Goal: Task Accomplishment & Management: Complete application form

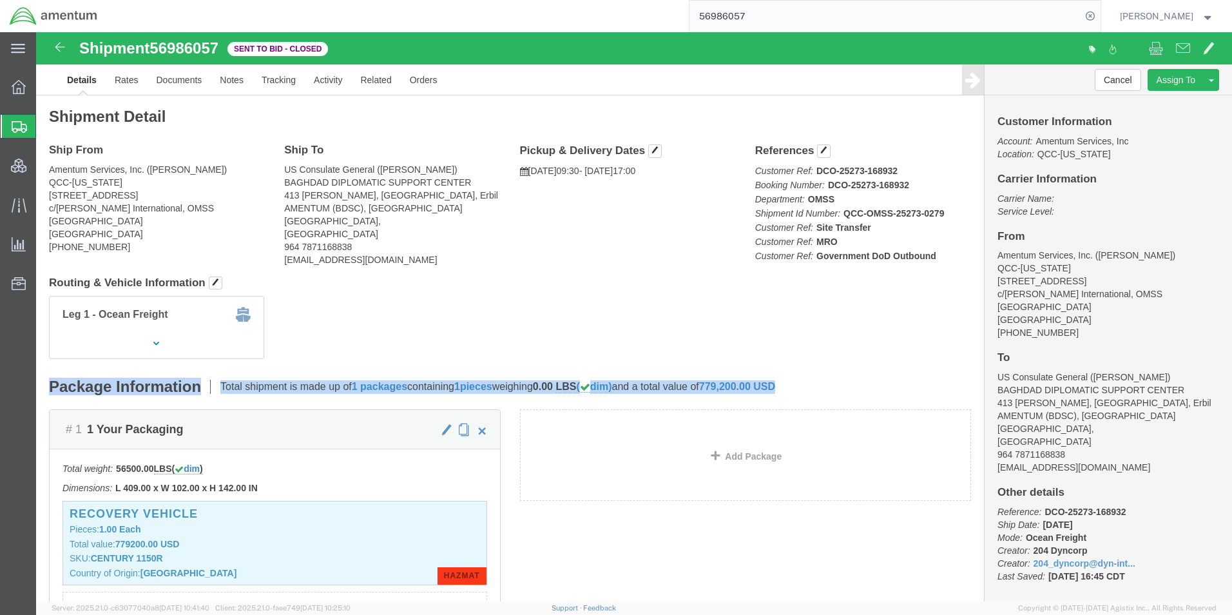
drag, startPoint x: 13, startPoint y: 352, endPoint x: 782, endPoint y: 360, distance: 769.6
click div "Package Information Total shipment is made up of 1 packages containing 1 pieces…"
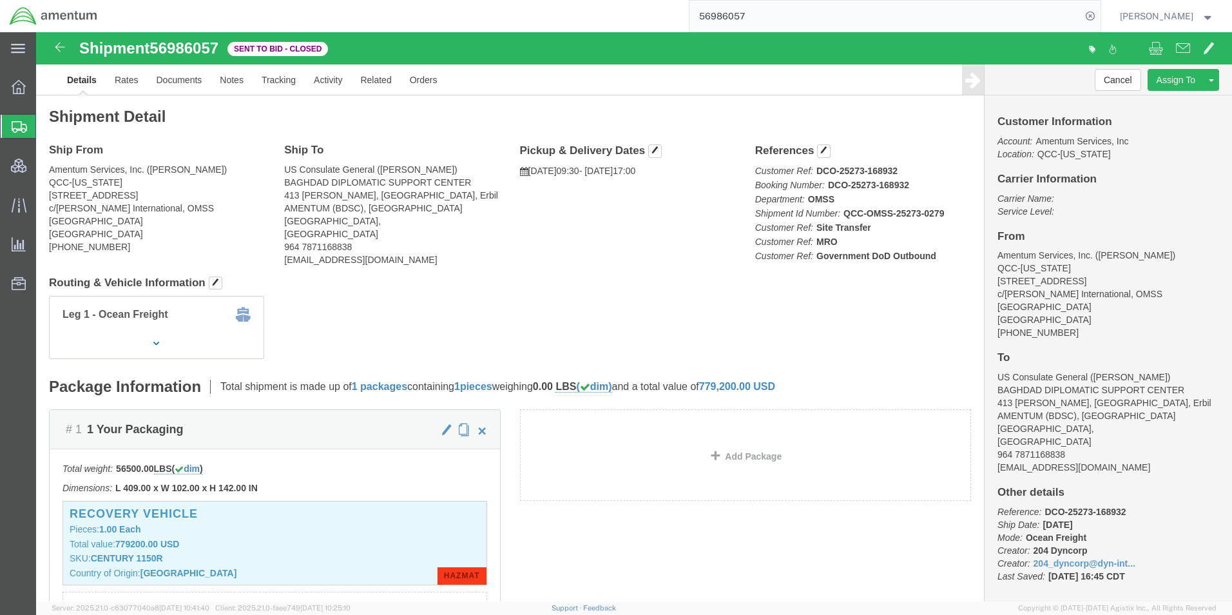
click at [0, 0] on span "Create Shipment" at bounding box center [0, 0] width 0 height 0
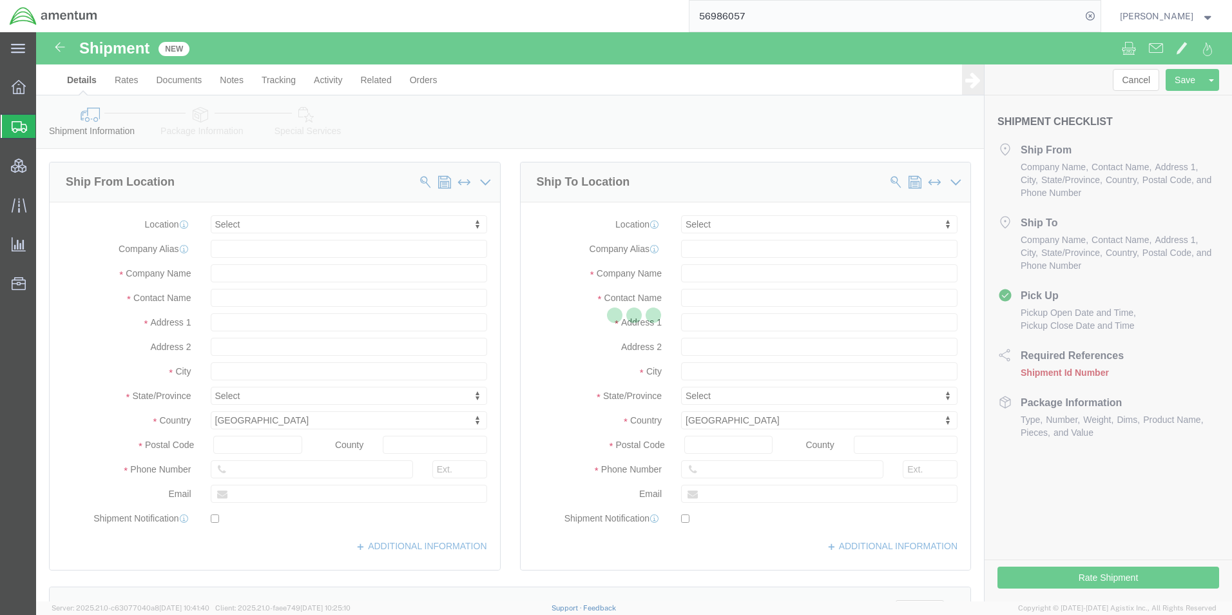
select select
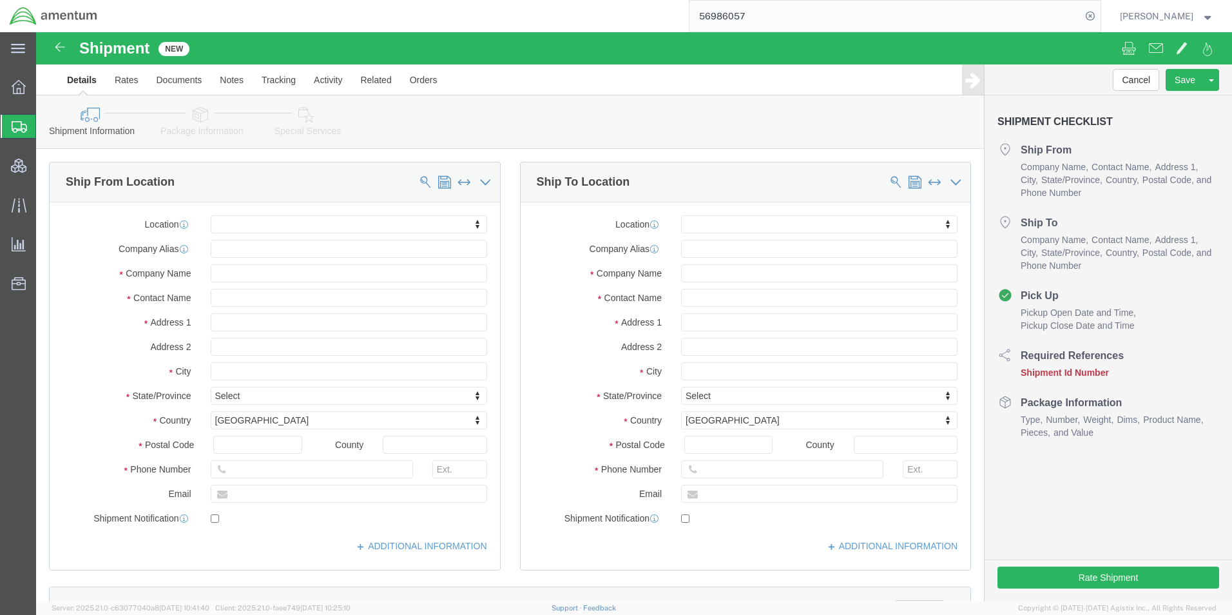
click div "Location My Profile Location [PHONE_NUMBER] [PHONE_NUMBER] [PHONE_NUMBER] [PHON…"
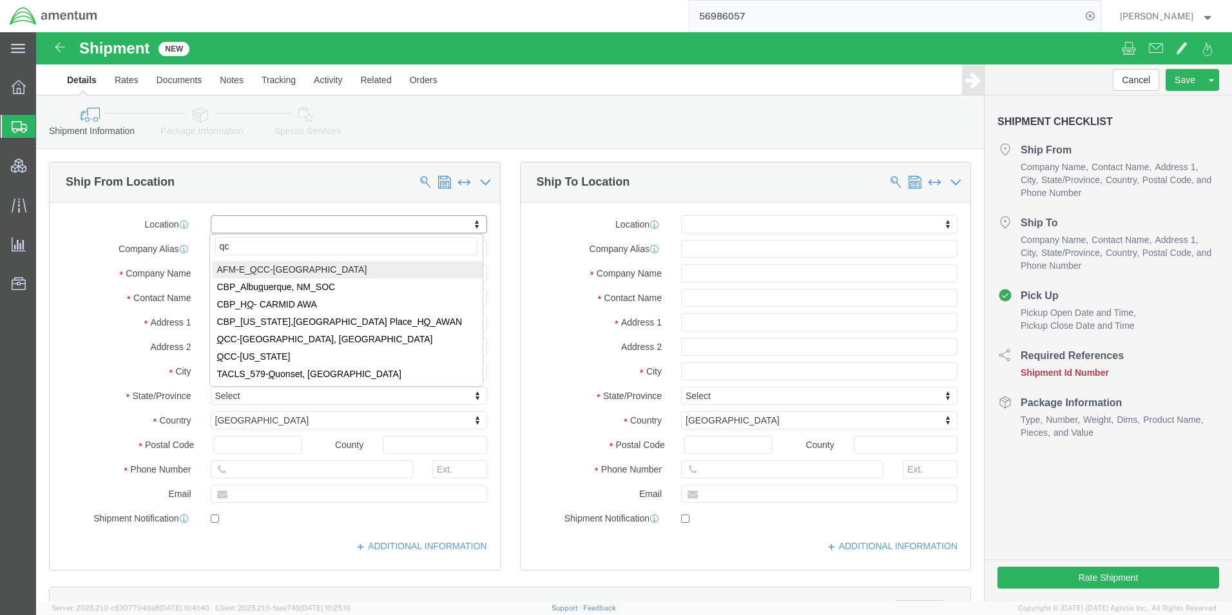
type input "qcc"
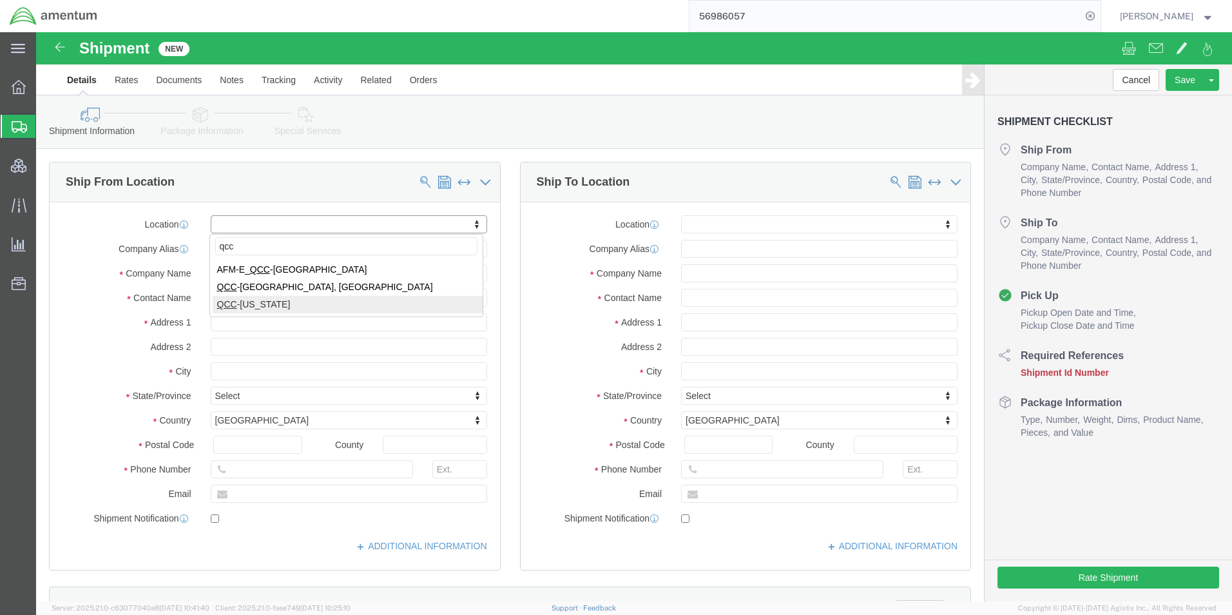
select select "42668"
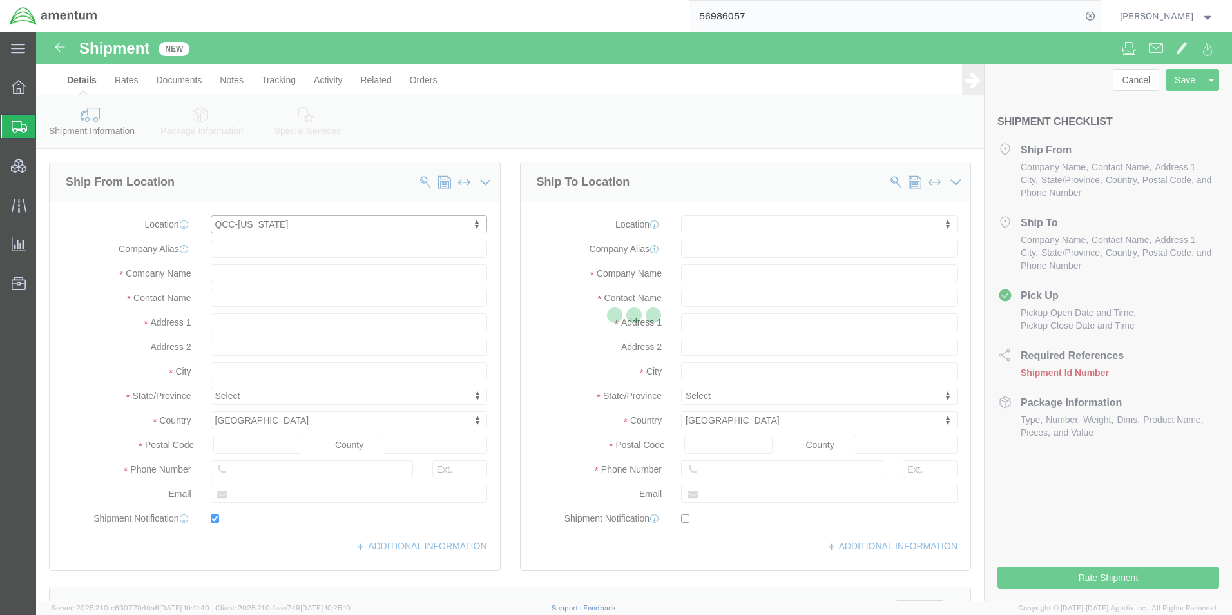
type input "[STREET_ADDRESS]"
type input "c/[PERSON_NAME] International"
type input "75038"
type input "[PHONE_NUMBER]"
type input "[PERSON_NAME][EMAIL_ADDRESS][PERSON_NAME][DOMAIN_NAME]"
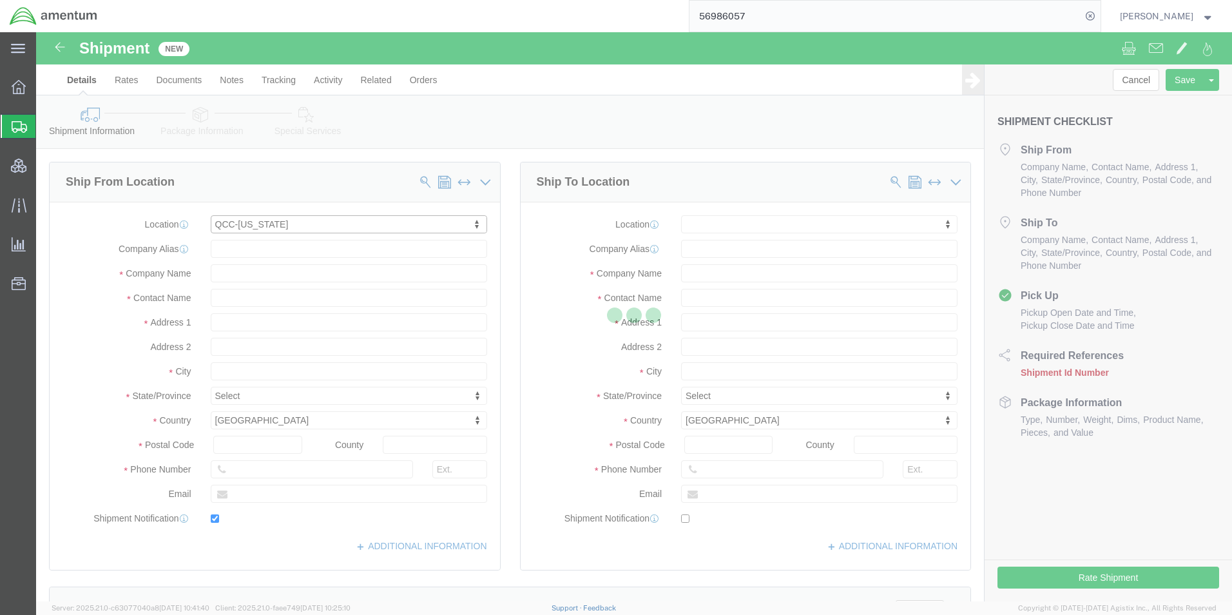
checkbox input "true"
type input "Amentum Services, Inc"
type input "[PERSON_NAME]"
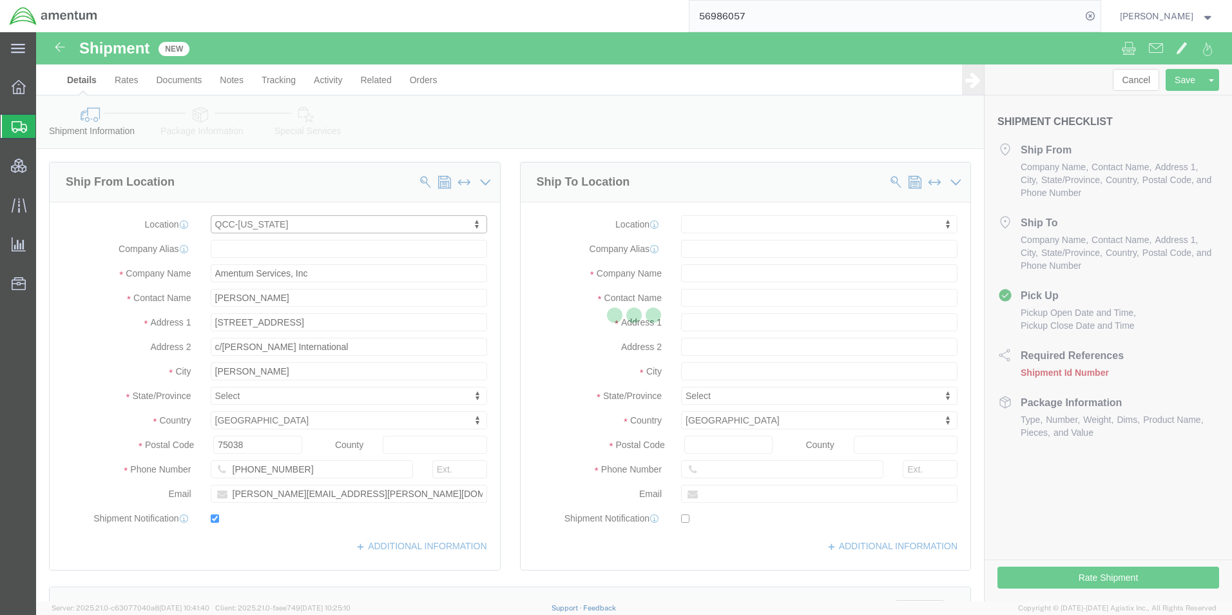
select select "[GEOGRAPHIC_DATA]"
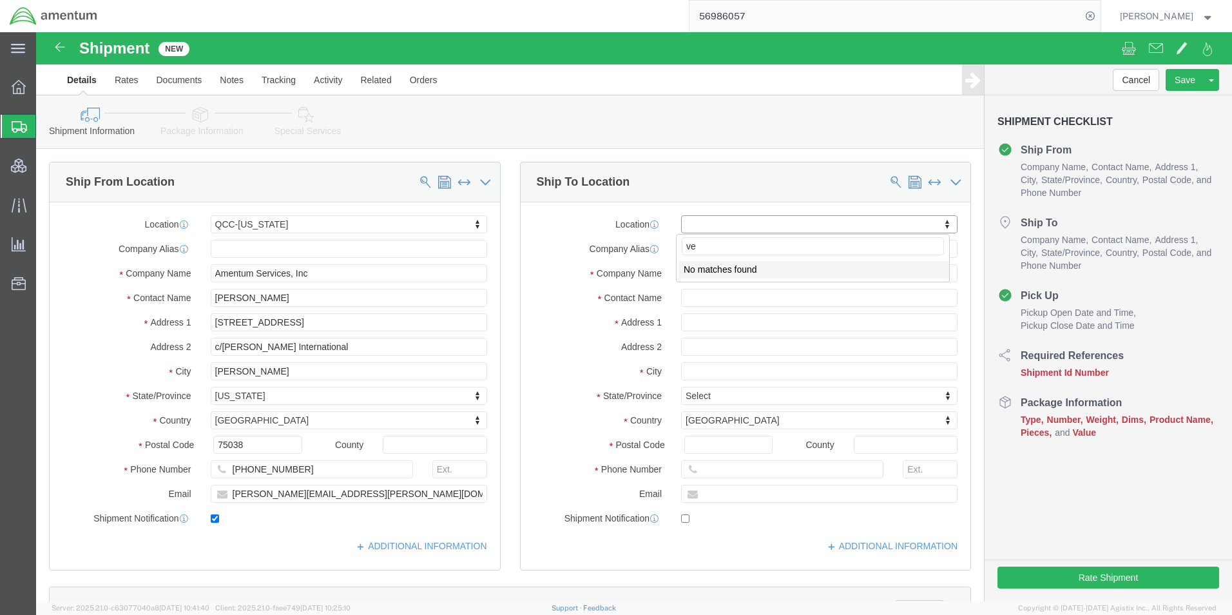
type input "v"
type input "bec"
select select "62011"
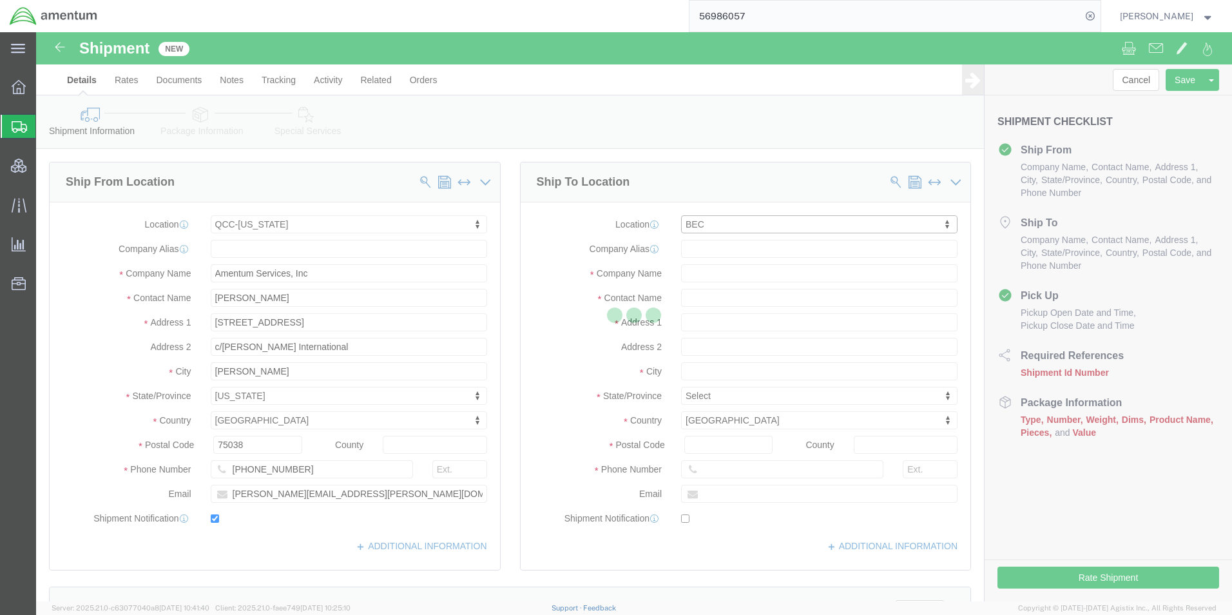
type input "413 [PERSON_NAME], [GEOGRAPHIC_DATA], Erbil"
type input "AMENTUM (BEC), [GEOGRAPHIC_DATA]"
select select "IQ"
type input "2W016"
type input "US Consulate General"
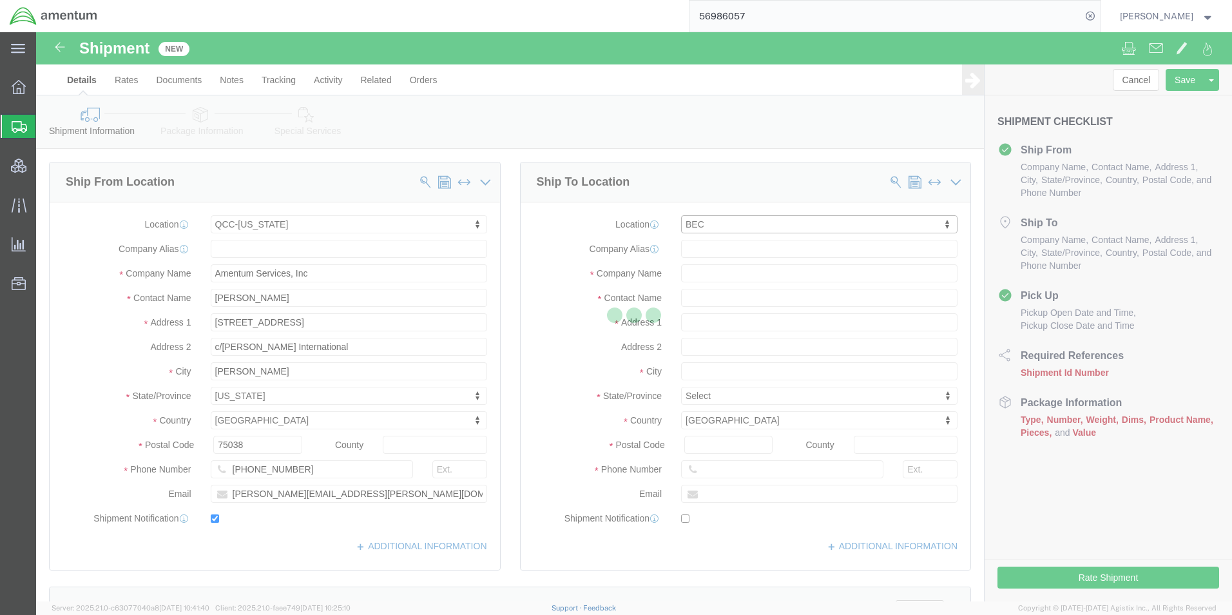
type input "[GEOGRAPHIC_DATA]"
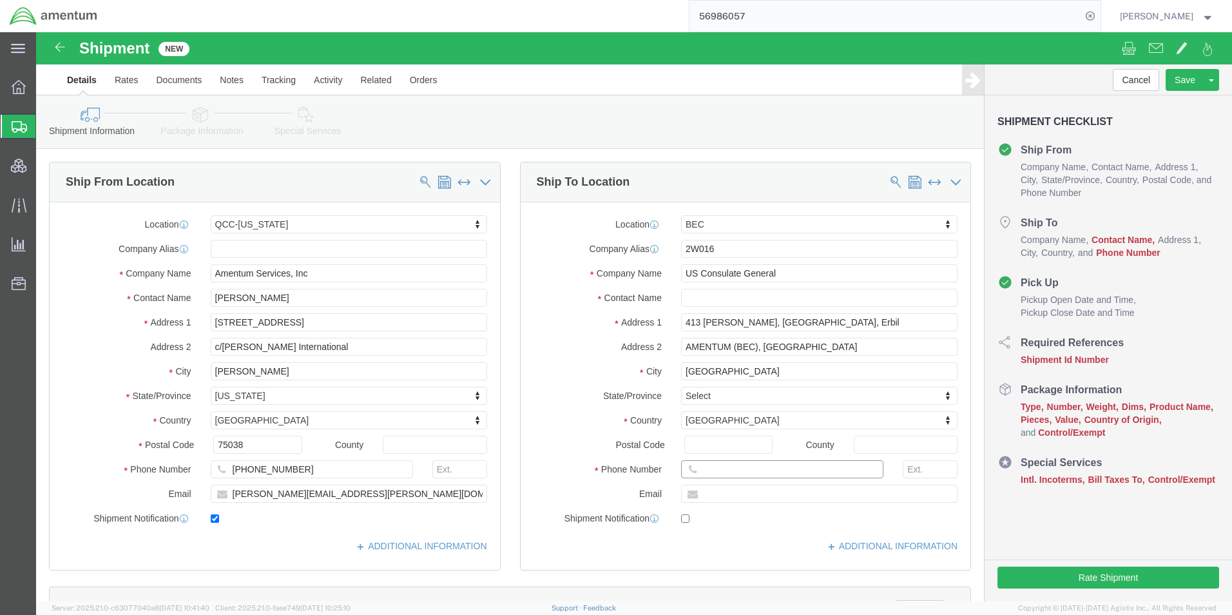
click input "text"
drag, startPoint x: 750, startPoint y: 439, endPoint x: 597, endPoint y: 418, distance: 154.1
click div "Location BEC My Profile Location [PHONE_NUMBER] [PHONE_NUMBER] [PHONE_NUMBER] […"
paste input "964 7871168838"
type input "964 7871168838"
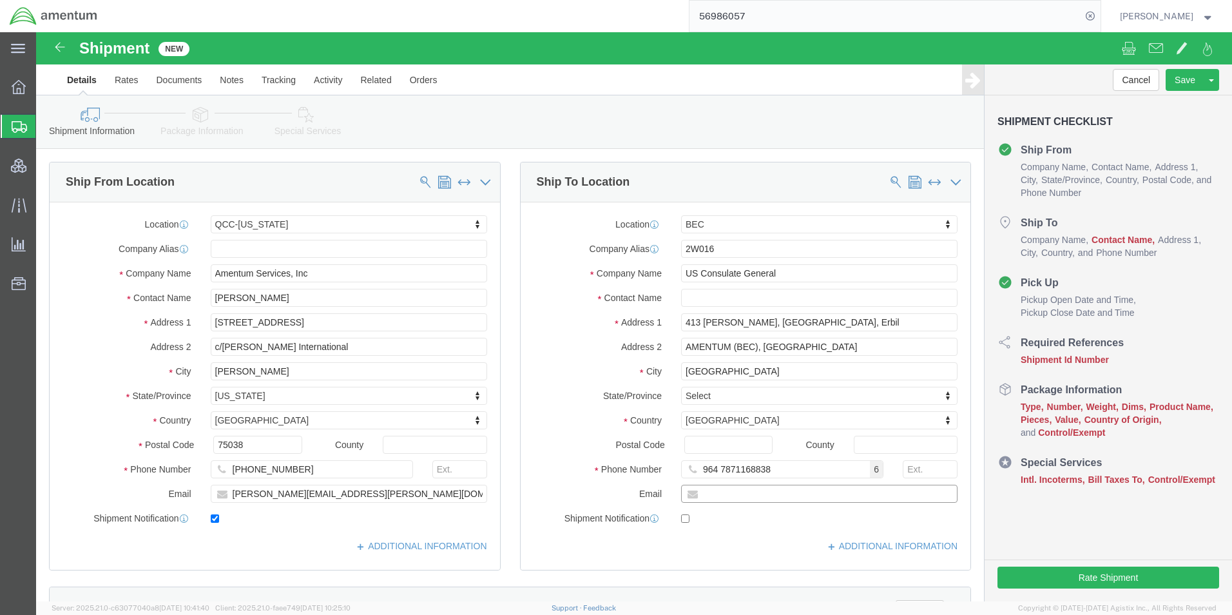
click input "text"
paste input "[EMAIL_ADDRESS][DOMAIN_NAME]"
type input "[EMAIL_ADDRESS][DOMAIN_NAME]"
checkbox input "true"
click input "text"
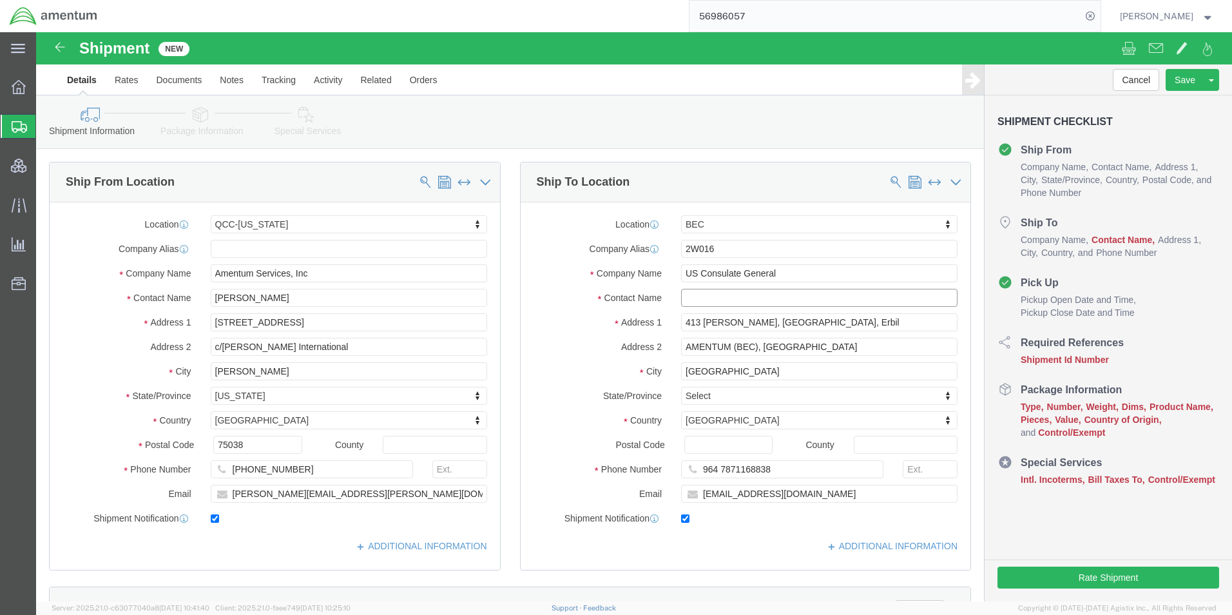
paste input "[EMAIL_ADDRESS][DOMAIN_NAME]"
type input "[PERSON_NAME]"
click div "ADDITIONAL INFORMATION"
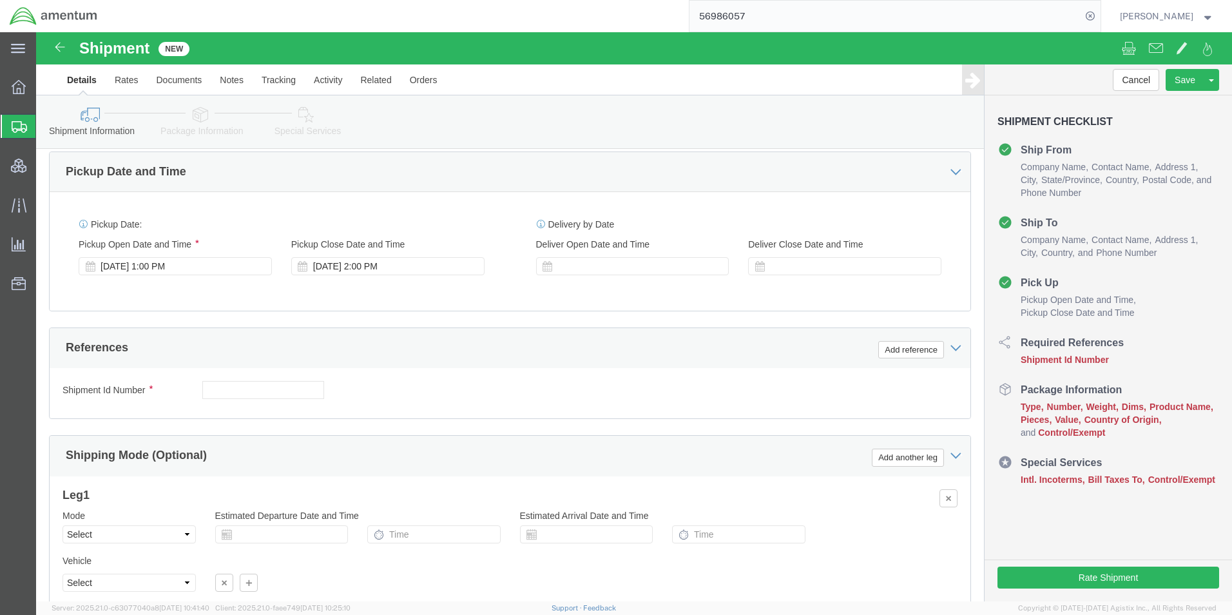
scroll to position [773, 0]
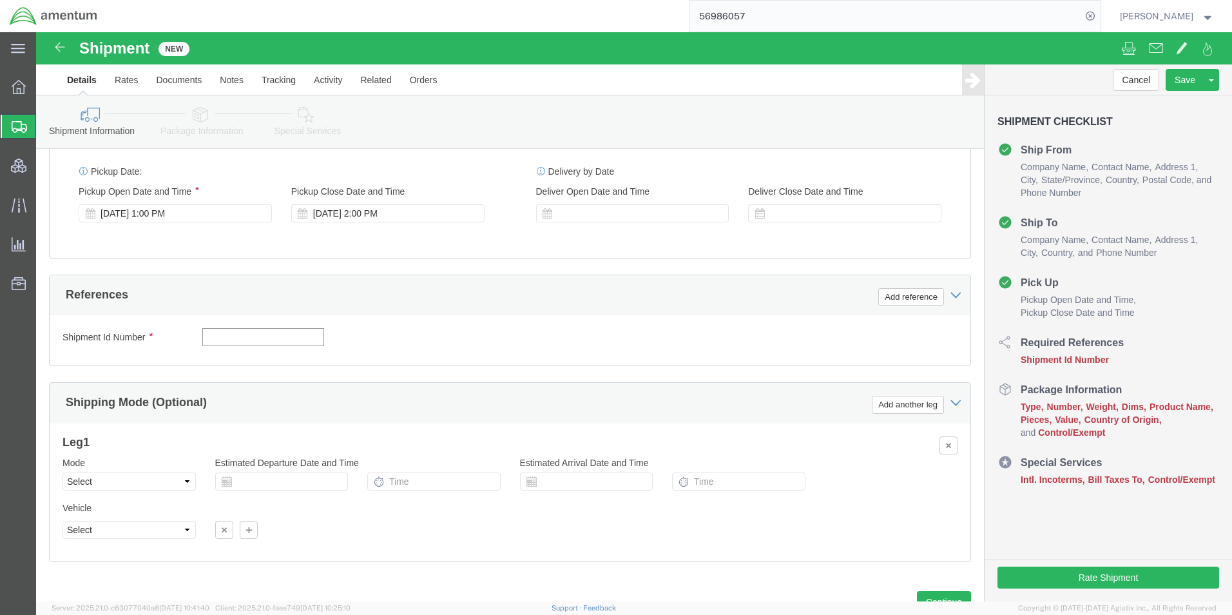
click input "text"
type input "QCC-OMSS-25288-0001"
click div "Shipment Id Number QCC-OMSS-25288-0001 Select Account Type Activity ID Airline …"
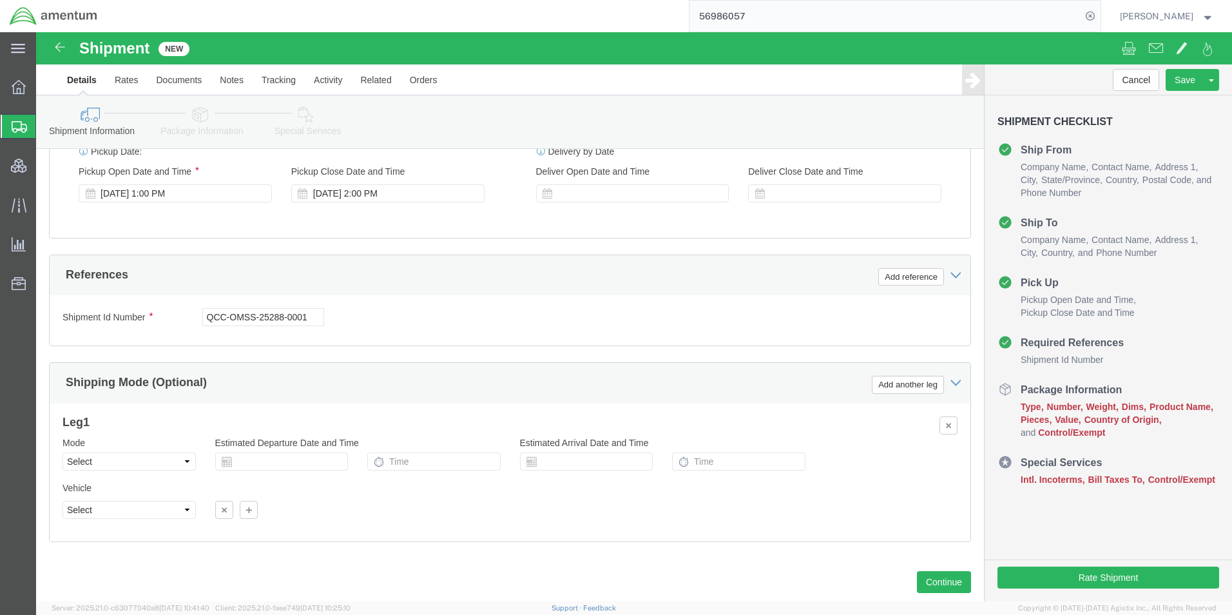
scroll to position [824, 0]
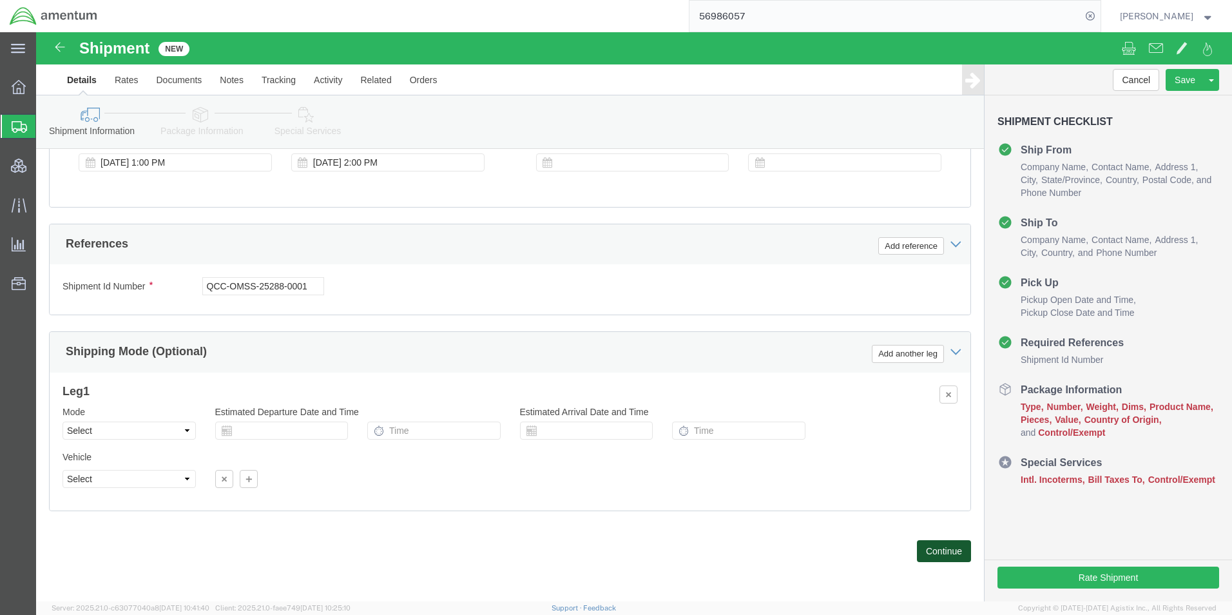
click button "Continue"
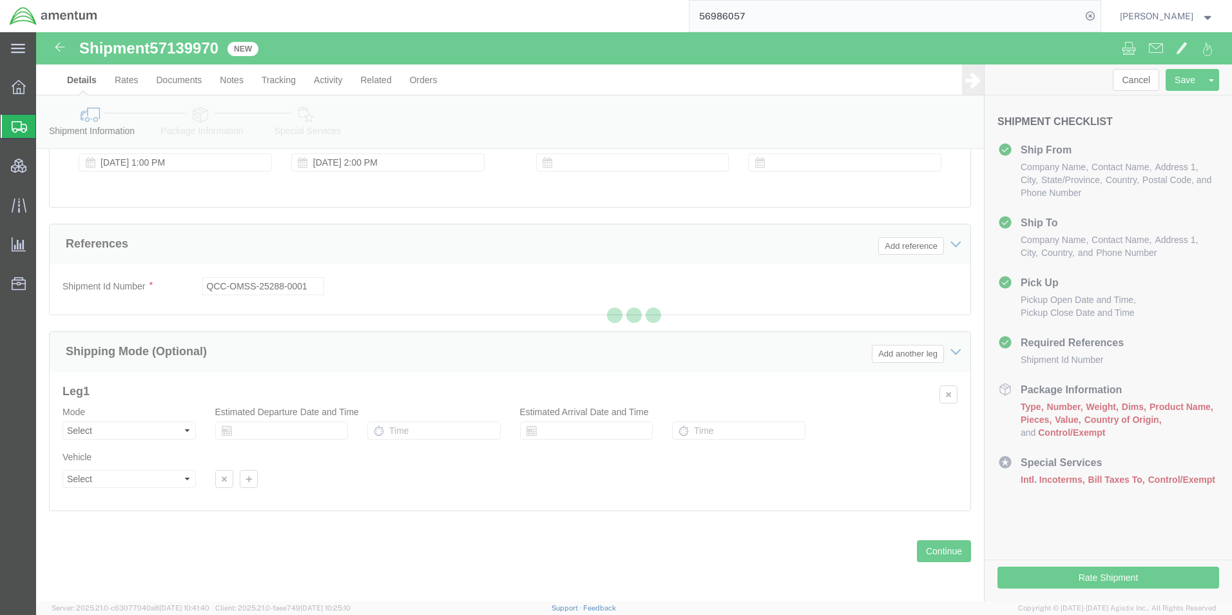
select select "42668"
select select "62011"
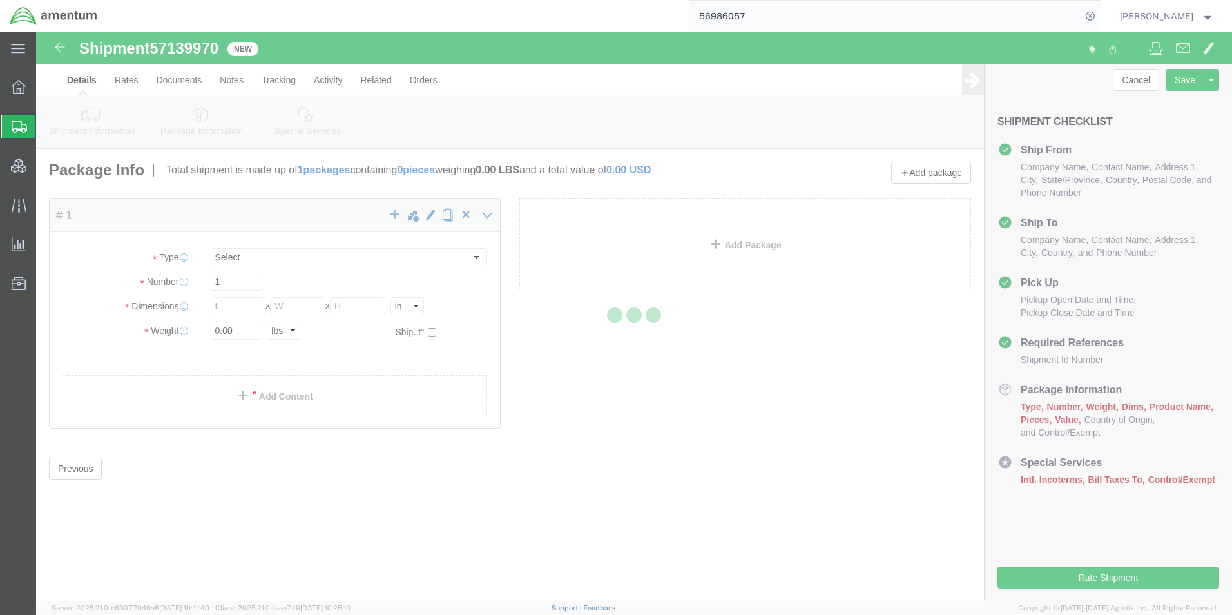
select select "CBOX"
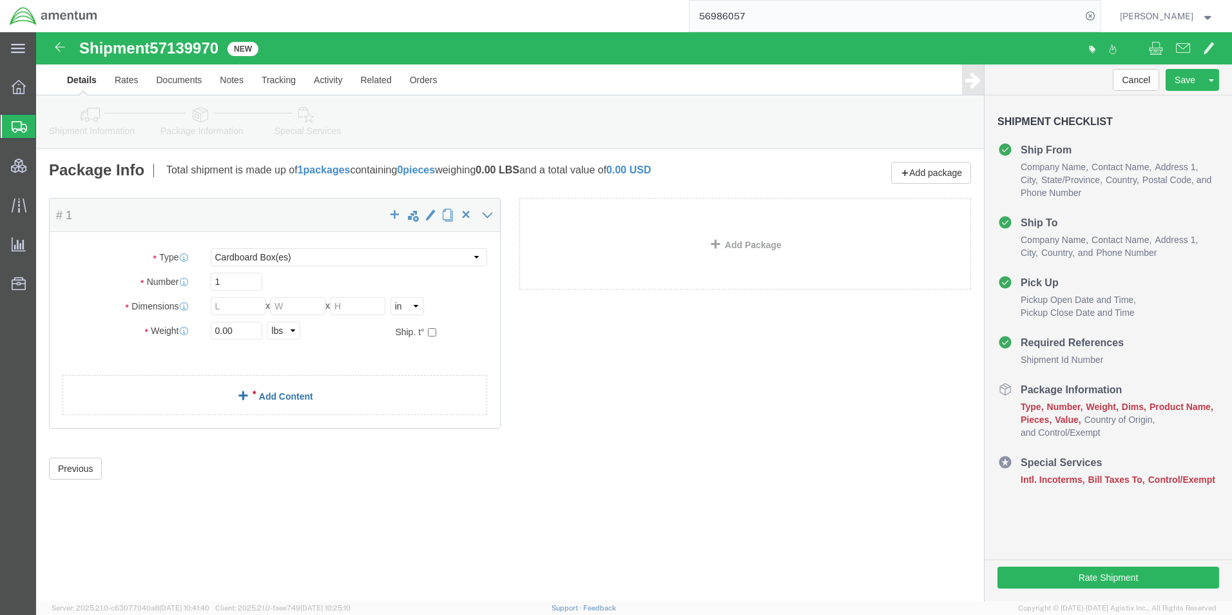
click link "Add Content"
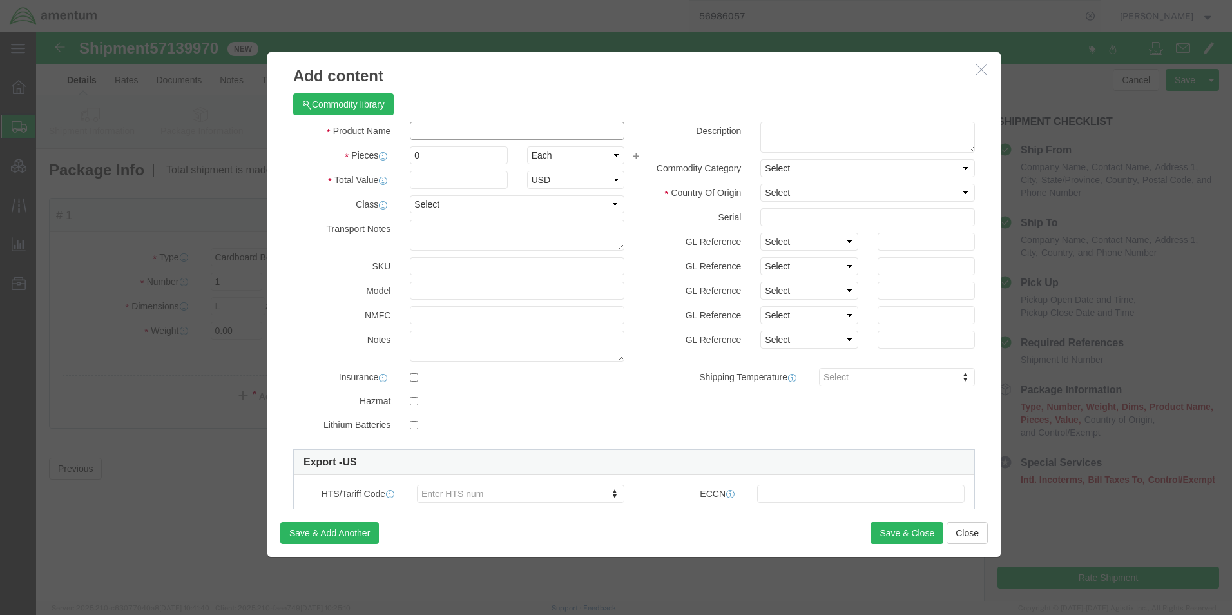
click input "text"
paste input "65 W 3-Port GaN Wall Charger, Black/Gray"
type input "65 W 3-Port GaN Wall Charger, Black/Gray"
click textarea
type textarea "Part# VER32201"
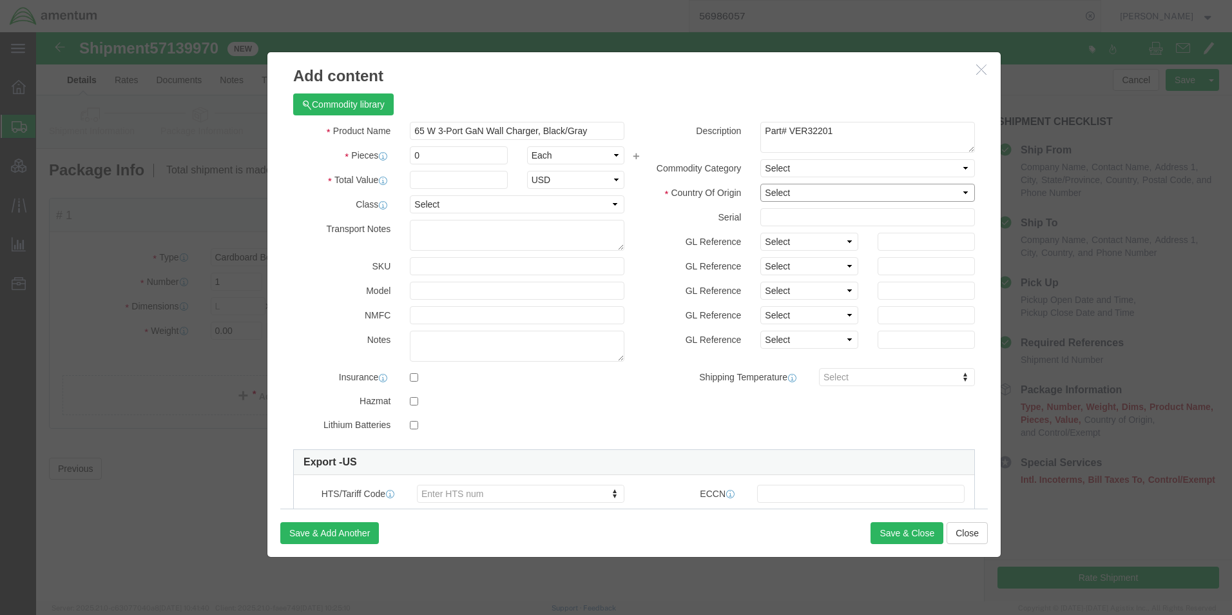
click select "Select [GEOGRAPHIC_DATA] [GEOGRAPHIC_DATA] [GEOGRAPHIC_DATA] [GEOGRAPHIC_DATA] …"
click input "text"
drag, startPoint x: 391, startPoint y: 120, endPoint x: 347, endPoint y: 124, distance: 44.6
click div "Pieces Number of pieces inside all the packages 0 Select Bag Barrels 100Board F…"
type input "15"
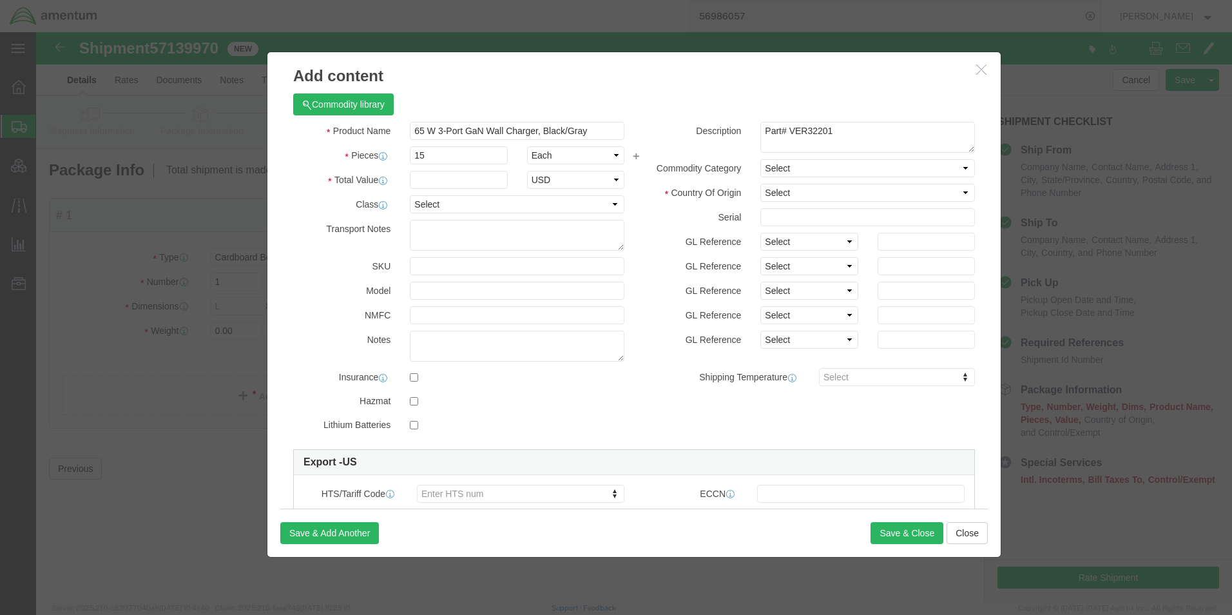
click div
click input "text"
type input "524.85"
click div "Product Name 65 W 3-Port GaN Wall Charger, Black/Gray Pieces 15 Select Bag Barr…"
click textarea
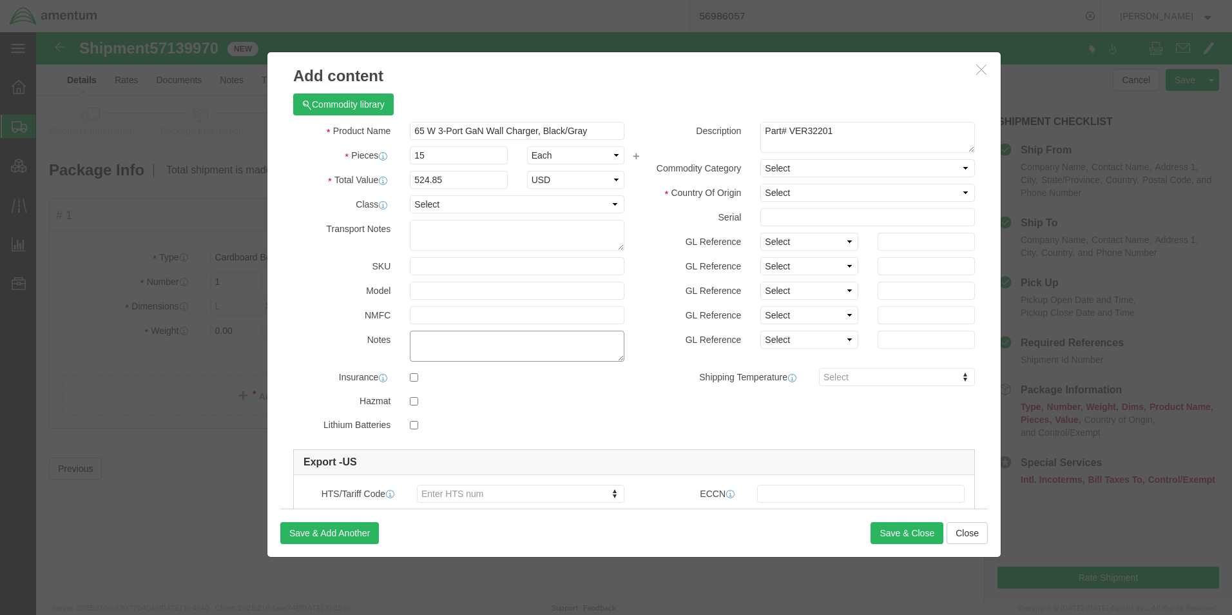
paste textarea "Cost Centre: [DOMAIN_NAME]"
type textarea "Cost Centre: [DOMAIN_NAME]"
click div "GL Reference Select Account Type Activity ID Airline Appointment Number ASN Bat…"
click select "Select [GEOGRAPHIC_DATA] [GEOGRAPHIC_DATA] [GEOGRAPHIC_DATA] [GEOGRAPHIC_DATA] …"
select select "US"
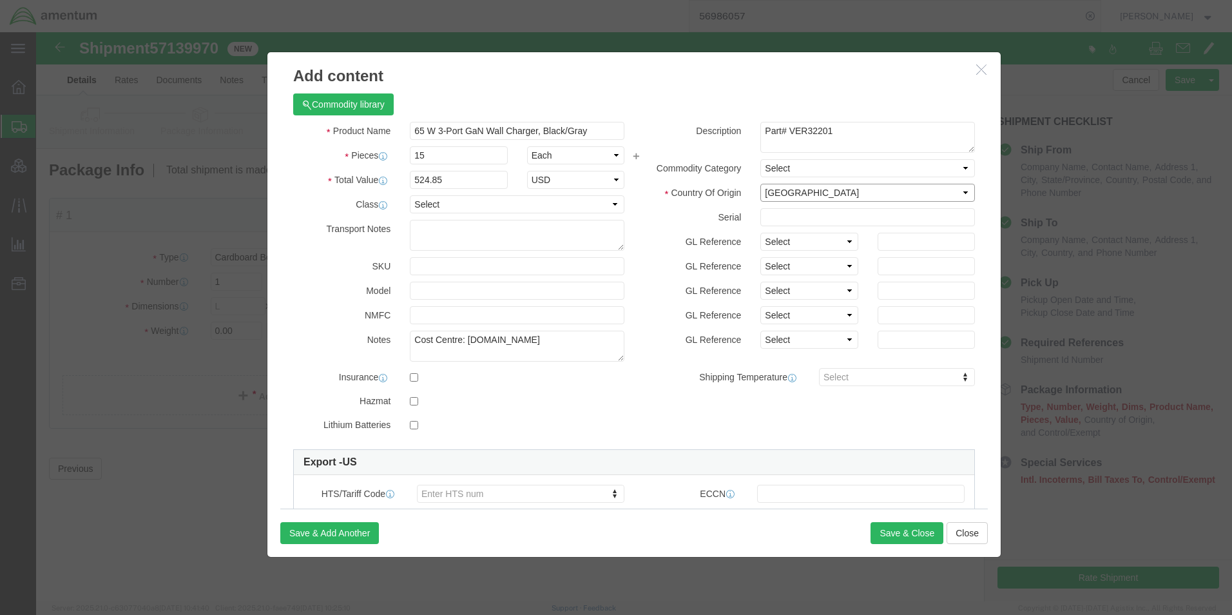
click select "Select [GEOGRAPHIC_DATA] [GEOGRAPHIC_DATA] [GEOGRAPHIC_DATA] [GEOGRAPHIC_DATA] …"
click button "Save & Close"
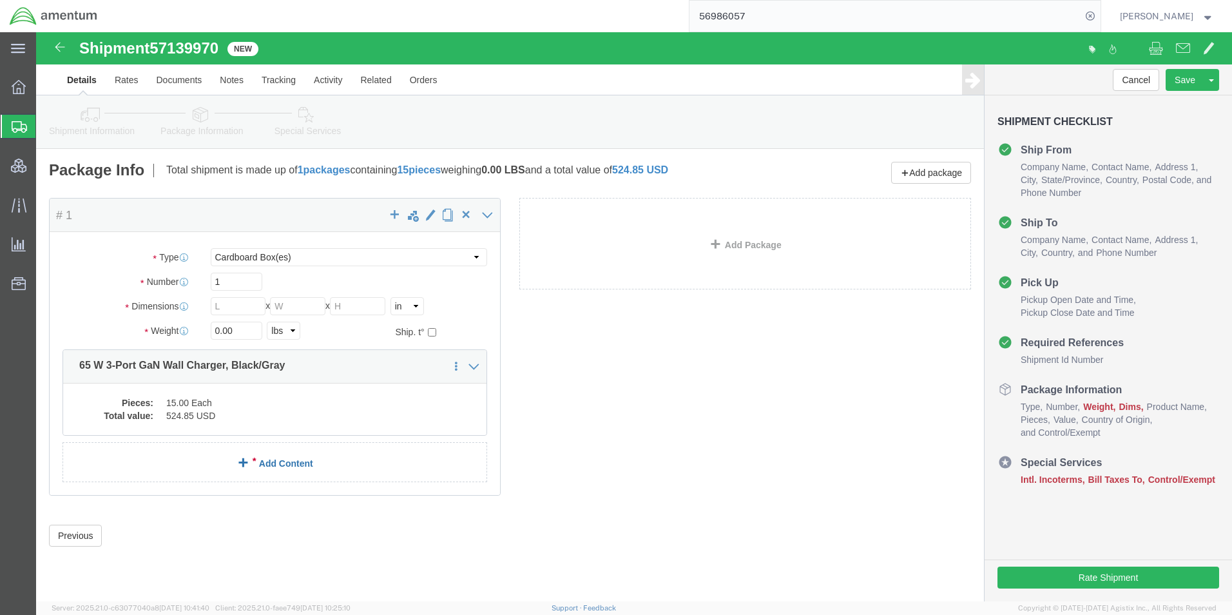
click link "Add Content"
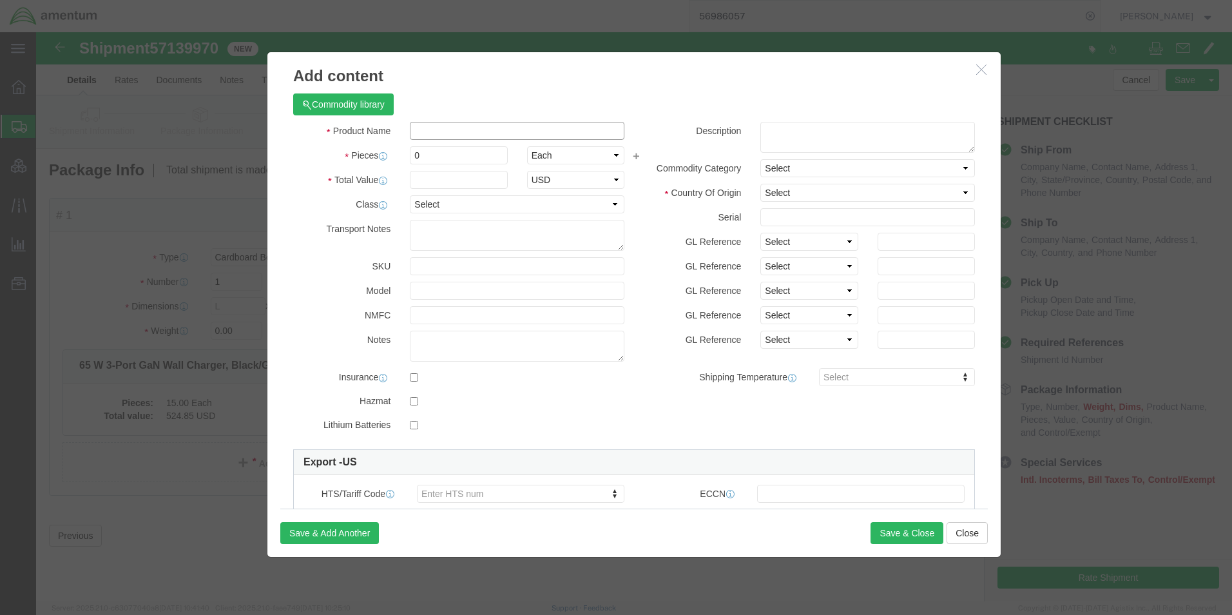
click input "text"
paste input "BOOST CHARGE Braided USB-C to USB-C Cable, 100 W Power Delivery, 6.6 ft, Black"
type input "BOOST CHARGE Braided USB-C to USB-C Cable, 100 W Power Delivery, 6.6 ft, Black"
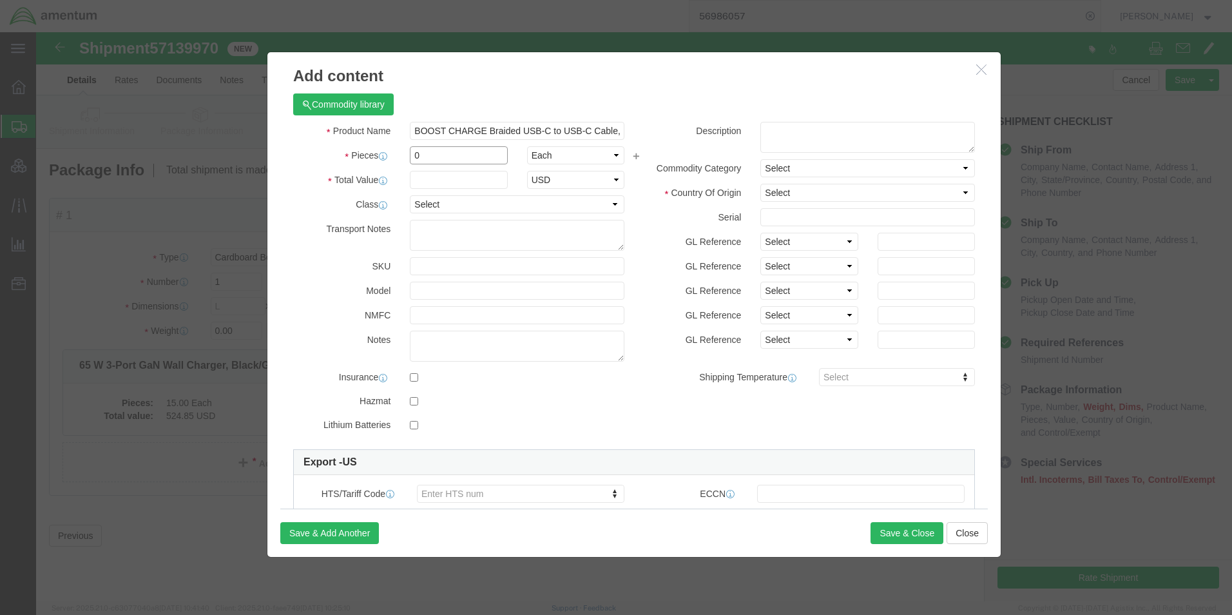
drag, startPoint x: 407, startPoint y: 128, endPoint x: 324, endPoint y: 127, distance: 82.5
click div "Pieces Number of pieces inside all the packages 0 Select Bag Barrels 100Board F…"
type input "15"
click input "text"
type input "224.85"
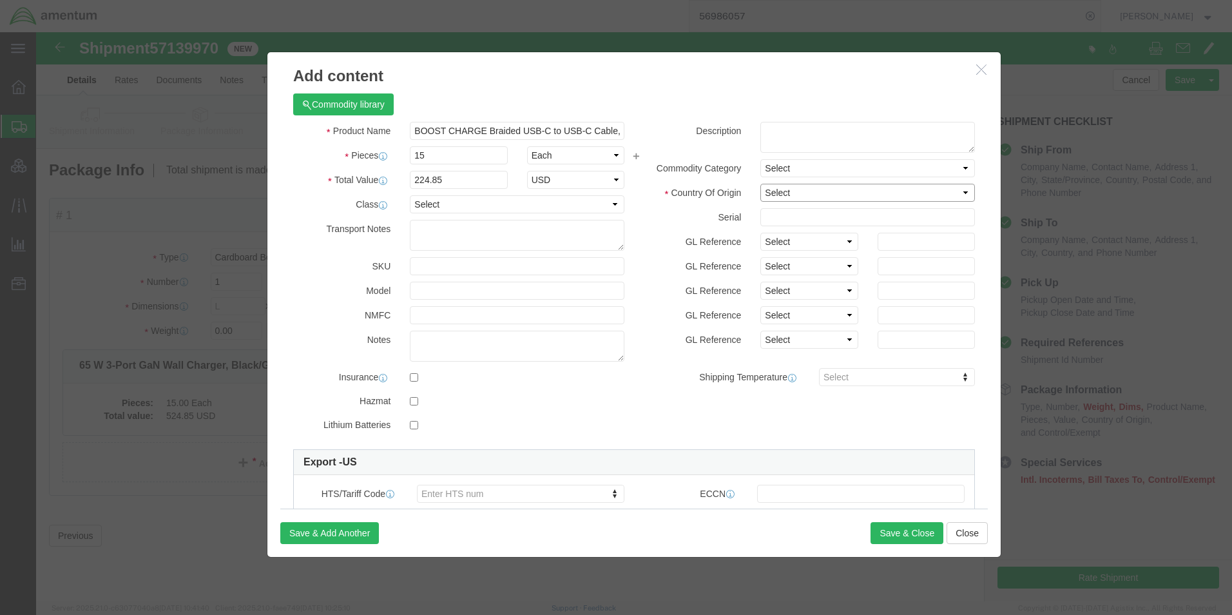
click select "Select [GEOGRAPHIC_DATA] [GEOGRAPHIC_DATA] [GEOGRAPHIC_DATA] [GEOGRAPHIC_DATA] …"
select select "US"
click textarea
type textarea "Part# BLKCAB014BTMBK"
click textarea
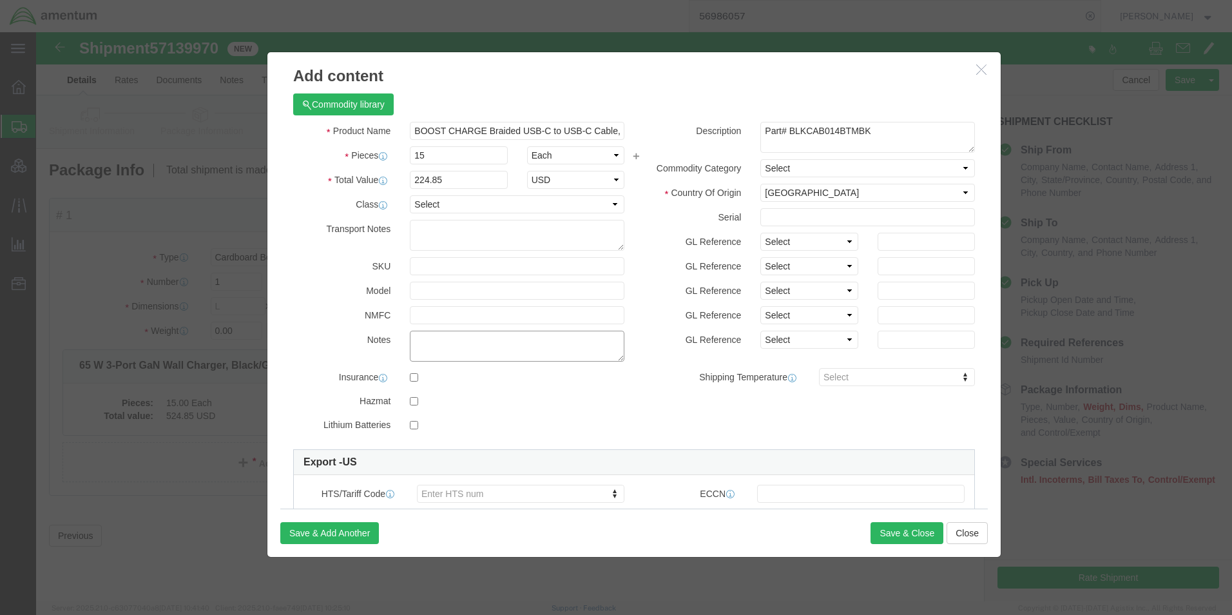
paste textarea "Cost Centre: [DOMAIN_NAME]"
type textarea "Cost Centre: [DOMAIN_NAME]"
click label "GL Reference"
click button "Save & Close"
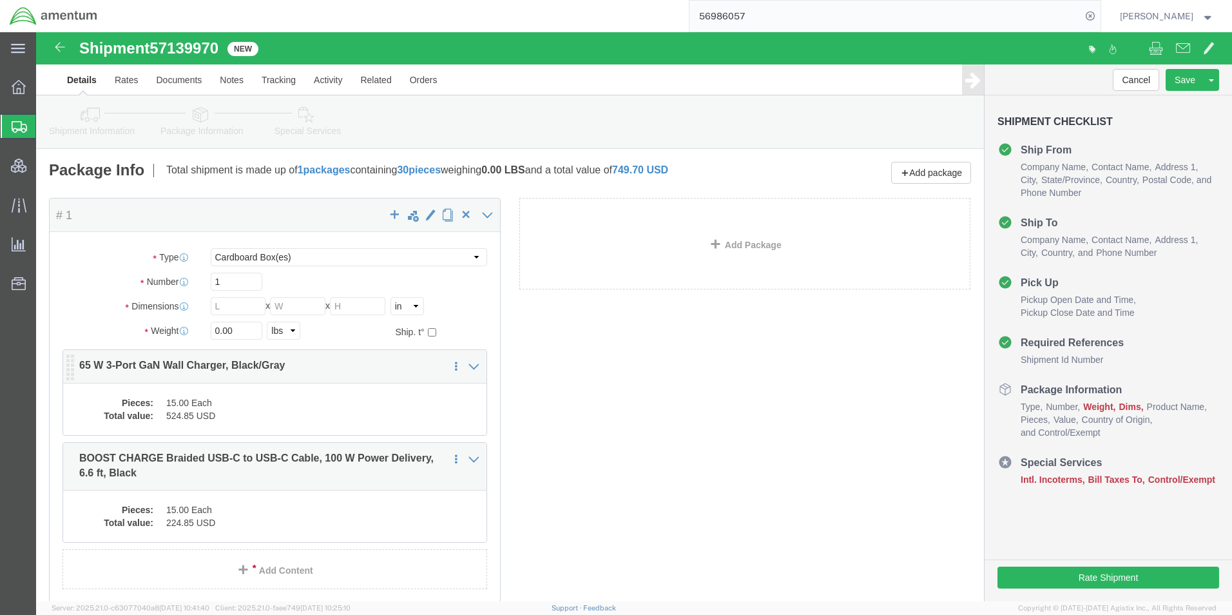
click dd "15.00 Each"
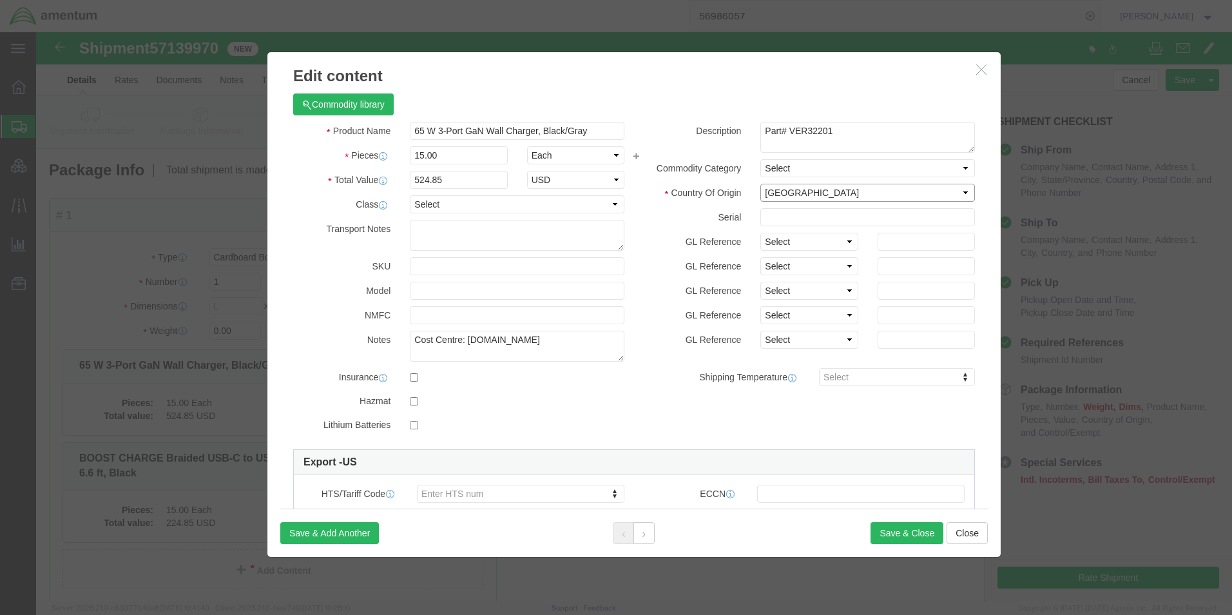
click select "Select [GEOGRAPHIC_DATA] [GEOGRAPHIC_DATA] [GEOGRAPHIC_DATA] [GEOGRAPHIC_DATA] …"
select select "VN"
click select "Select [GEOGRAPHIC_DATA] [GEOGRAPHIC_DATA] [GEOGRAPHIC_DATA] [GEOGRAPHIC_DATA] …"
click button "Save & Close"
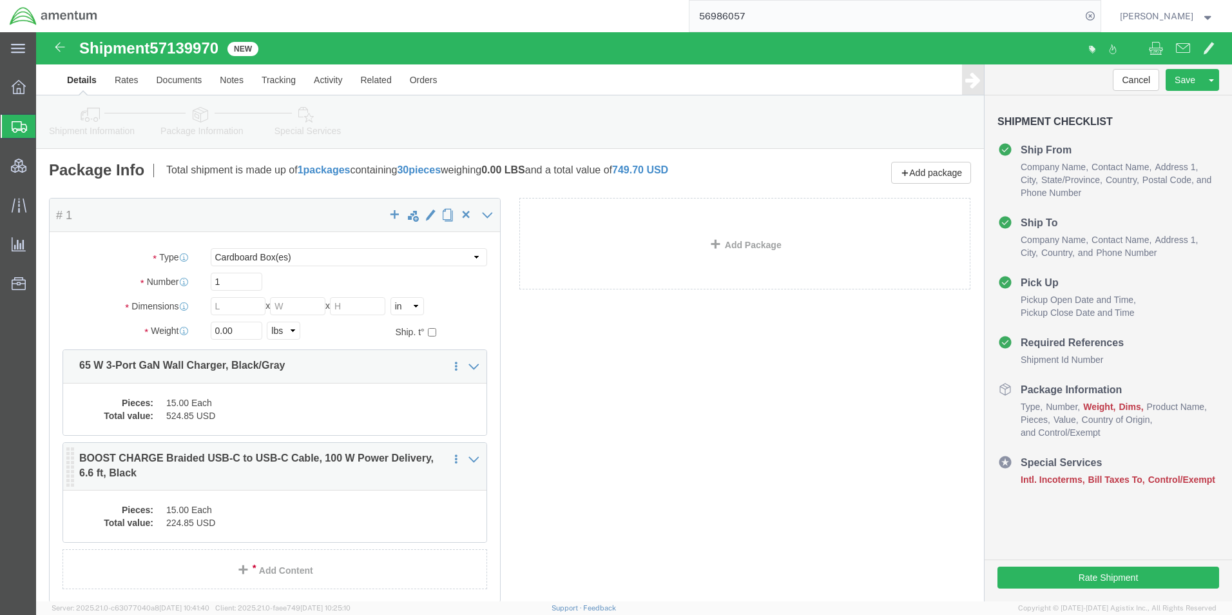
click dd "224.85 USD"
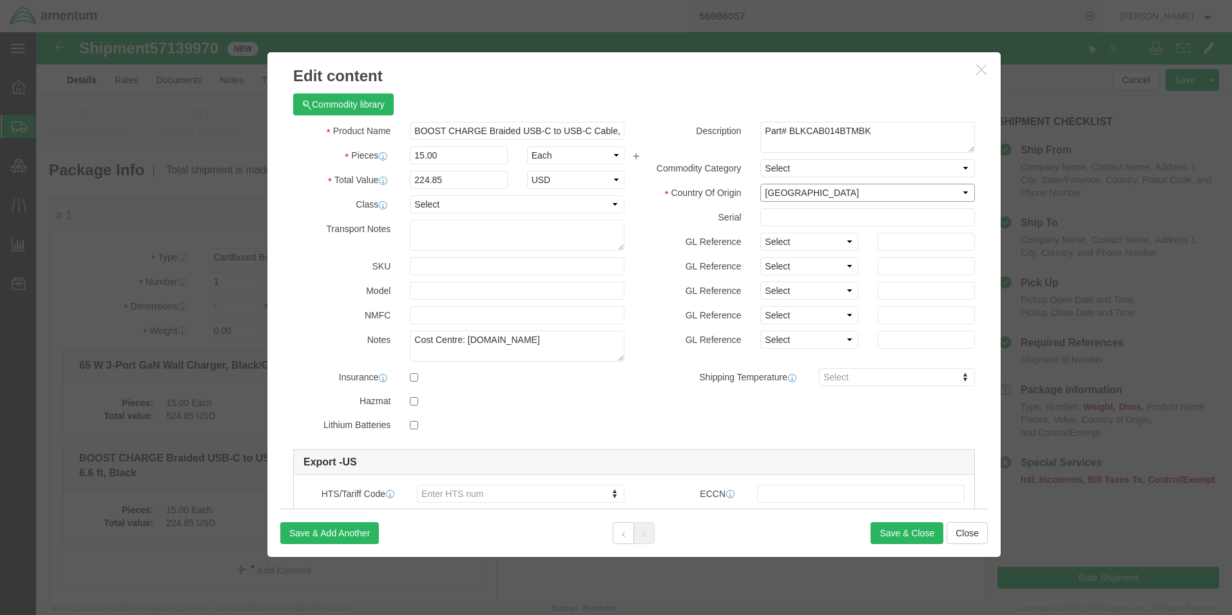
click select "Select [GEOGRAPHIC_DATA] [GEOGRAPHIC_DATA] [GEOGRAPHIC_DATA] [GEOGRAPHIC_DATA] …"
select select "VN"
click select "Select [GEOGRAPHIC_DATA] [GEOGRAPHIC_DATA] [GEOGRAPHIC_DATA] [GEOGRAPHIC_DATA] …"
click button "Save & Close"
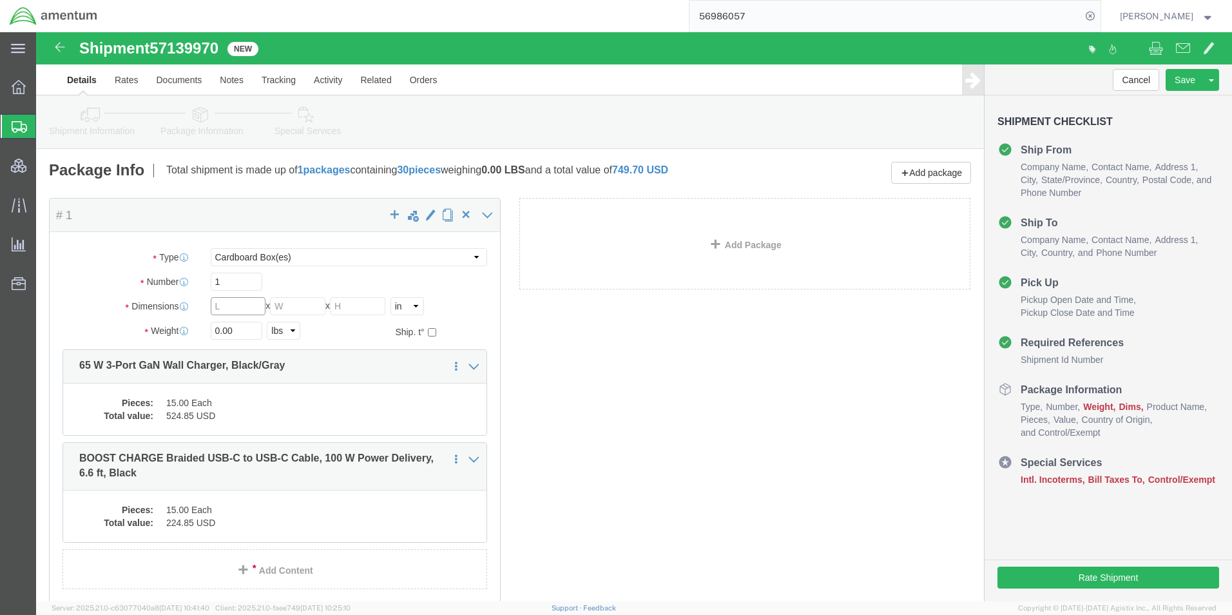
click input "text"
type input "19"
type input "13"
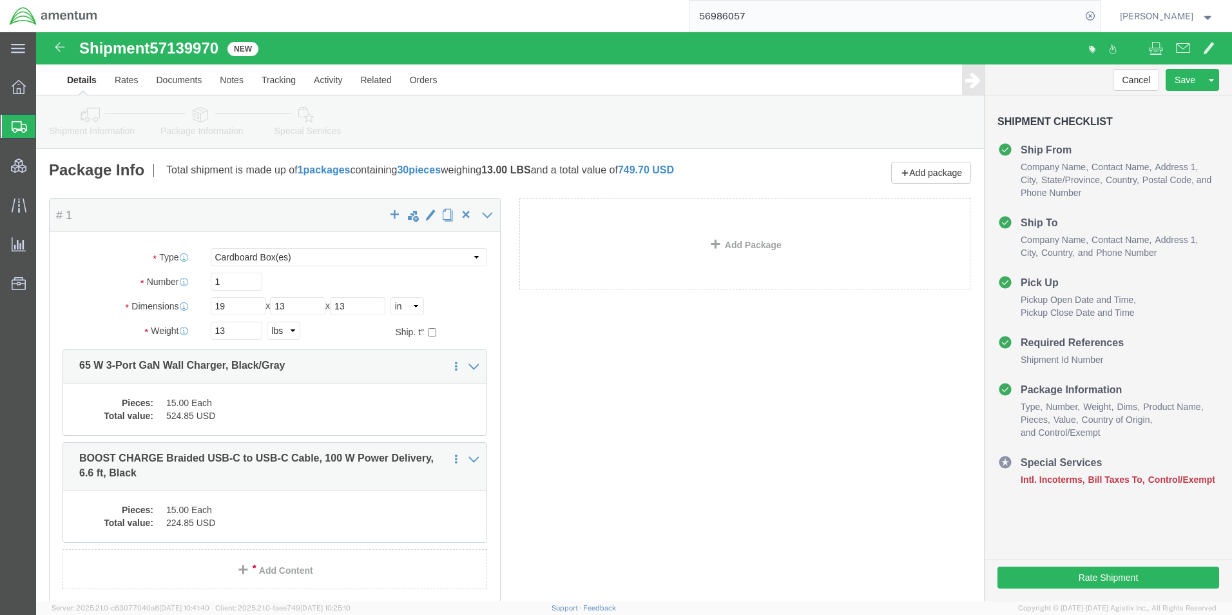
click div "Package Content # 1 x Package Type Select BCK Boxes Bale(s) Basket(s) Bolt(s) B…"
click button "Save"
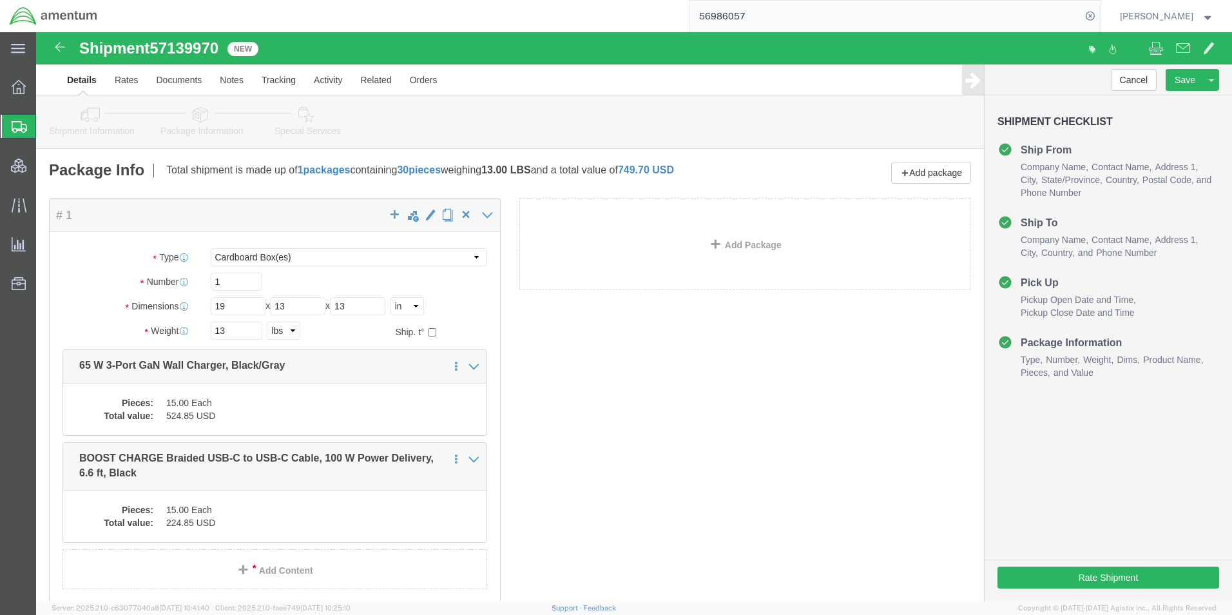
click icon
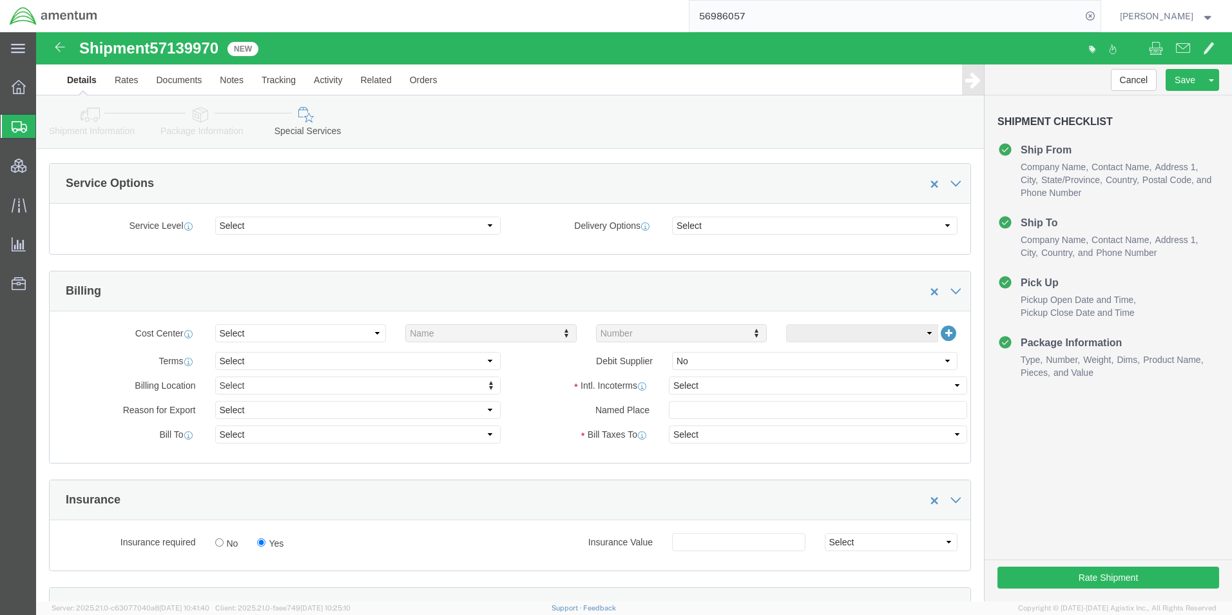
scroll to position [451, 0]
click select "Select Recipient Account Sender/Shipper Third Party Account"
click select "Select Gift Personal Effects Repair/Warranty Return Sample Sold Temporary/Not S…"
select select "SOLD"
click select "Select Gift Personal Effects Repair/Warranty Return Sample Sold Temporary/Not S…"
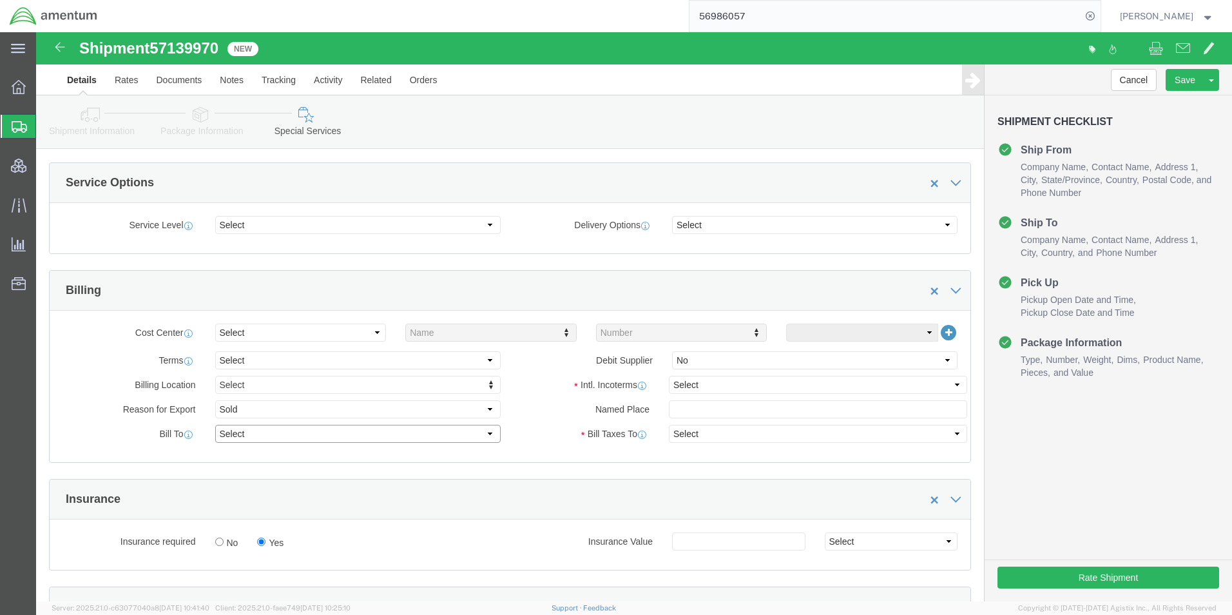
click select "Select Recipient Account Sender/Shipper Third Party Account"
select select "SHIP"
click select "Select Recipient Account Sender/Shipper Third Party Account"
click select "Select Carriage Insurance Paid Carriage Paid To Cost and Freight Cost Insurance…"
select select "DAP"
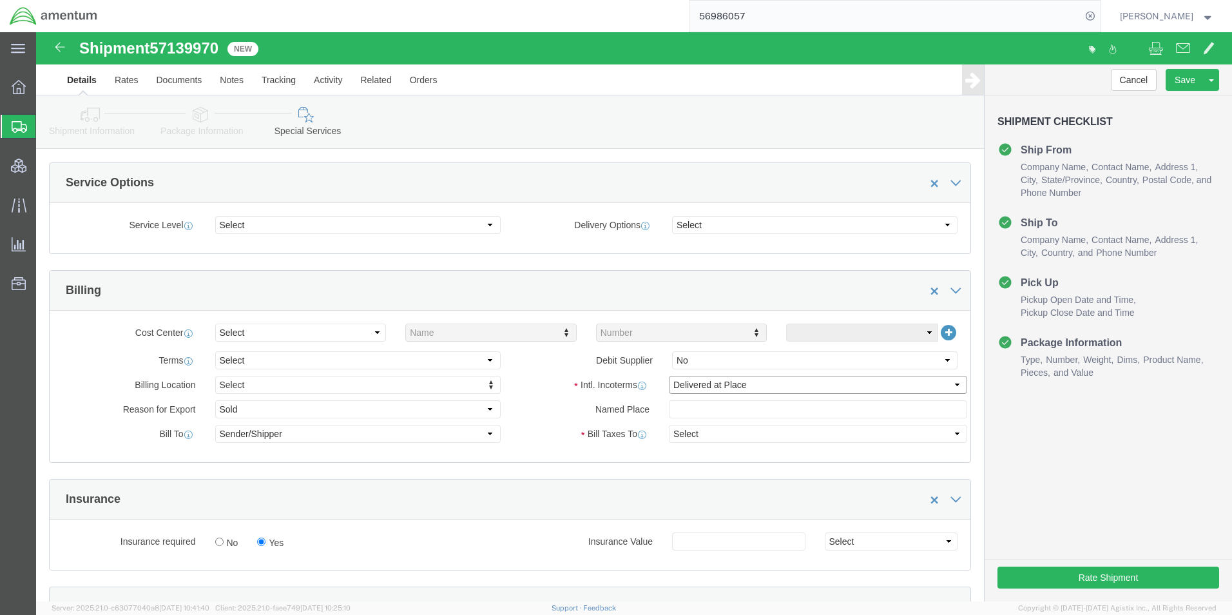
click select "Select Carriage Insurance Paid Carriage Paid To Cost and Freight Cost Insurance…"
select select "RCPN"
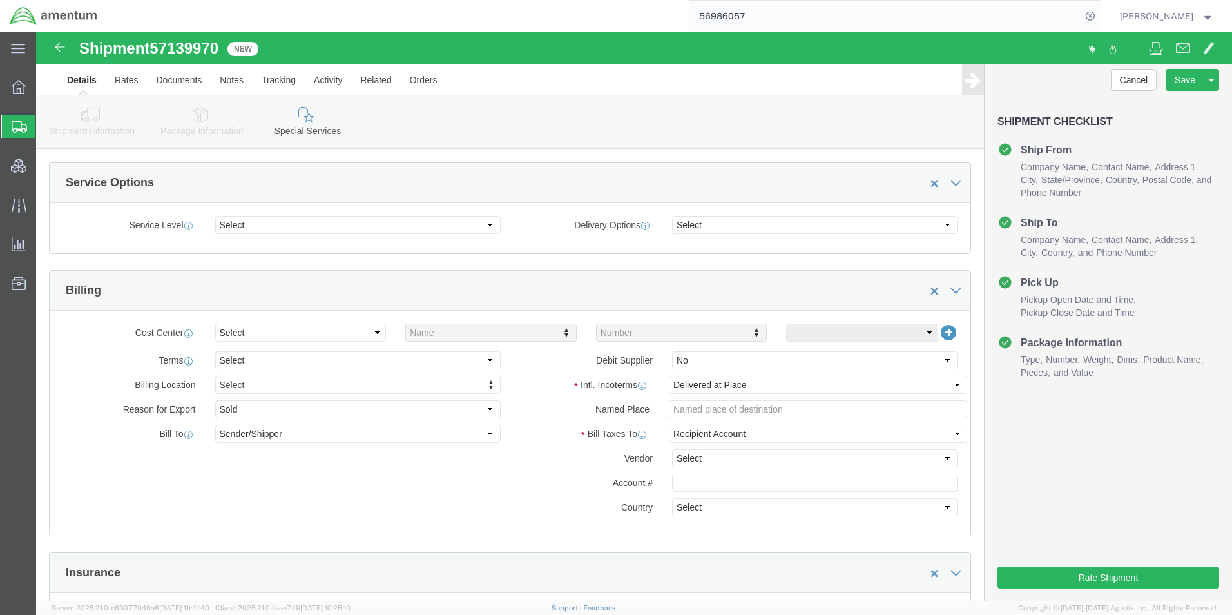
click label "Country"
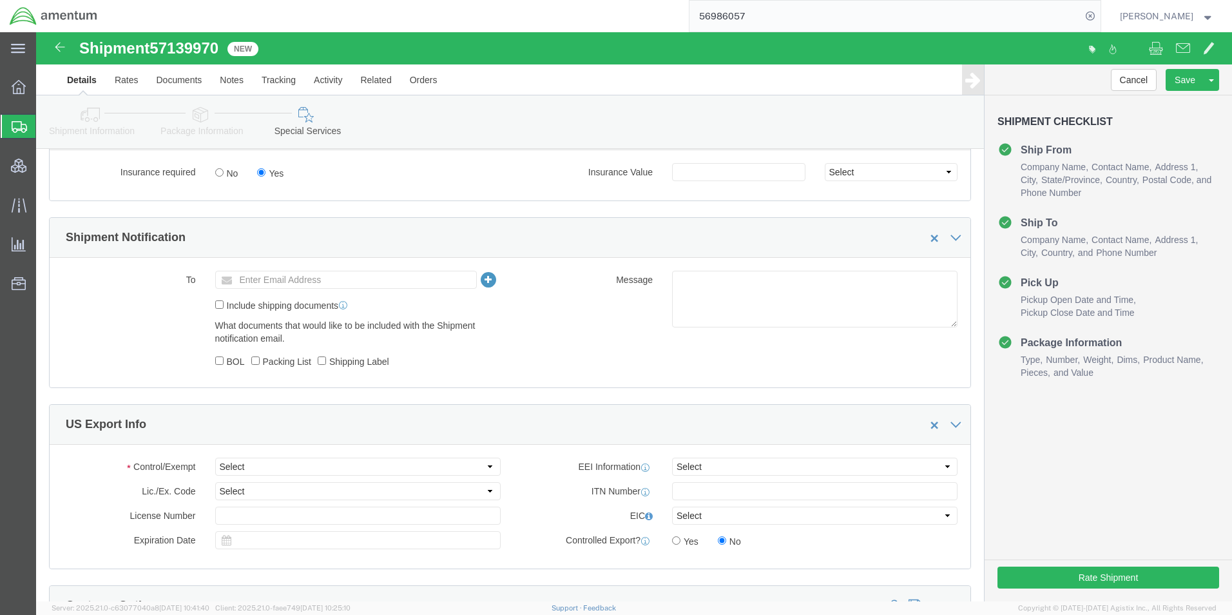
scroll to position [902, 0]
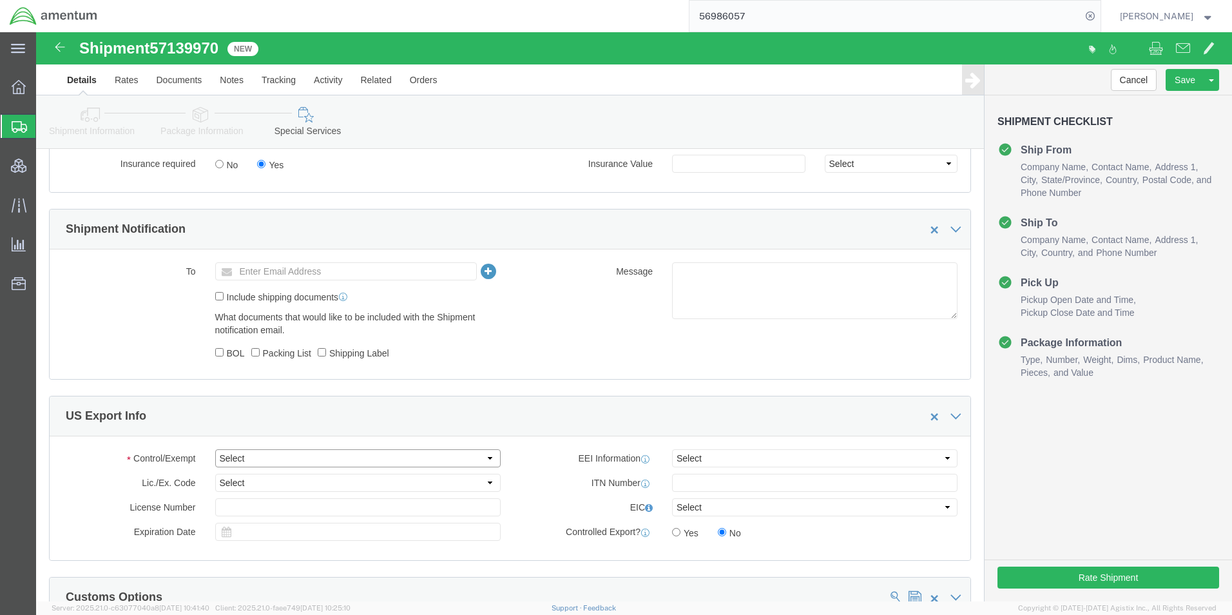
click select "Select ATF BIS DEA EPA FDA FTR ITAR OFAC Other (OPA)"
select select "BIS"
click select "Select ATF BIS DEA EPA FDA FTR ITAR OFAC Other (OPA)"
click select "Select AGR-Agricultural APP-Computers APR-Additional Permissive Exports AVS-Air…"
select select "NLR"
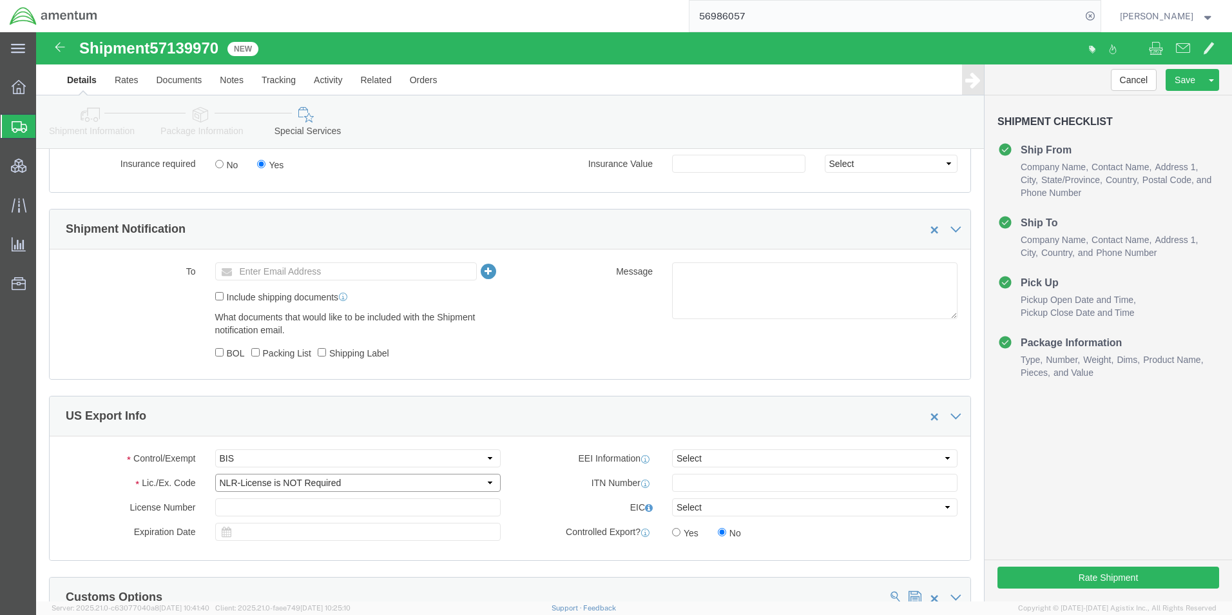
click select "Select AGR-Agricultural APP-Computers APR-Additional Permissive Exports AVS-Air…"
click select "Select AES-Direct EEI Carrier File EEI EEI Exempt"
select select "EXEM"
click select "Select AES-Direct EEI Carrier File EEI EEI Exempt"
click input "text"
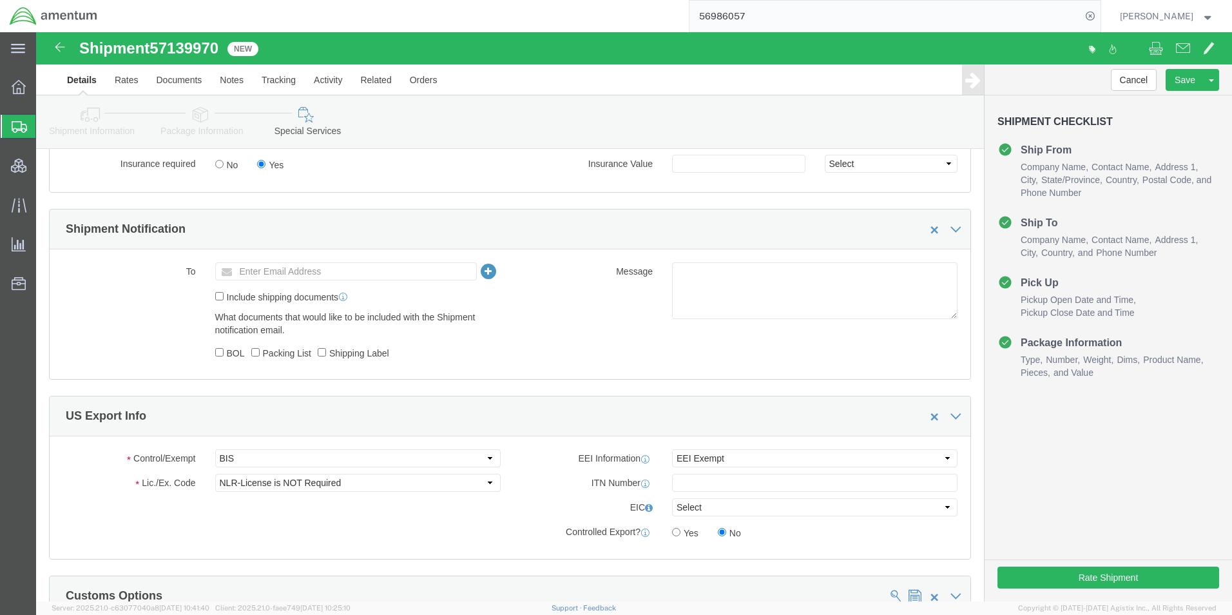
click div "Manage special services Handling Options Hold at Location Return Info Service O…"
click select "Select ATF BIS DEA EPA FDA FTR ITAR OFAC Other (OPA)"
select select "FTR"
click select "Select ATF BIS DEA EPA FDA FTR ITAR OFAC Other (OPA)"
click select "Select 30.2(d)(2) 30.36 30.37(a) 30.37(f) 30.37(g) 30.37(h) 30.37(i) 30.37(j) 3…"
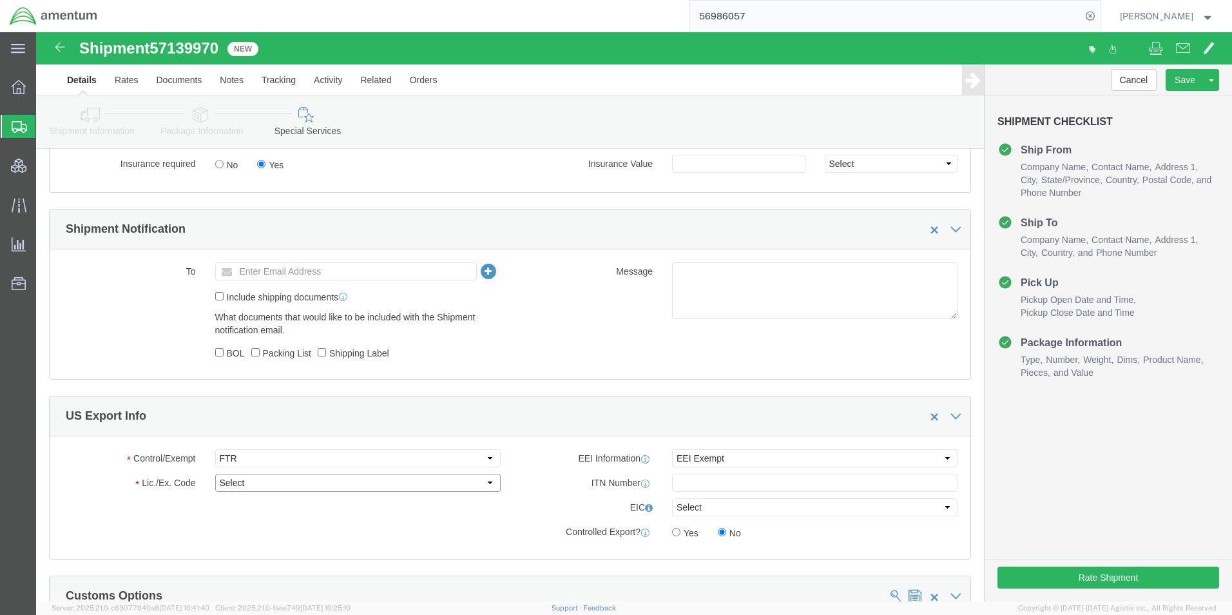
select select "30.37(a)"
click select "Select 30.2(d)(2) 30.36 30.37(a) 30.37(f) 30.37(g) 30.37(h) 30.37(i) 30.37(j) 3…"
click button "Save"
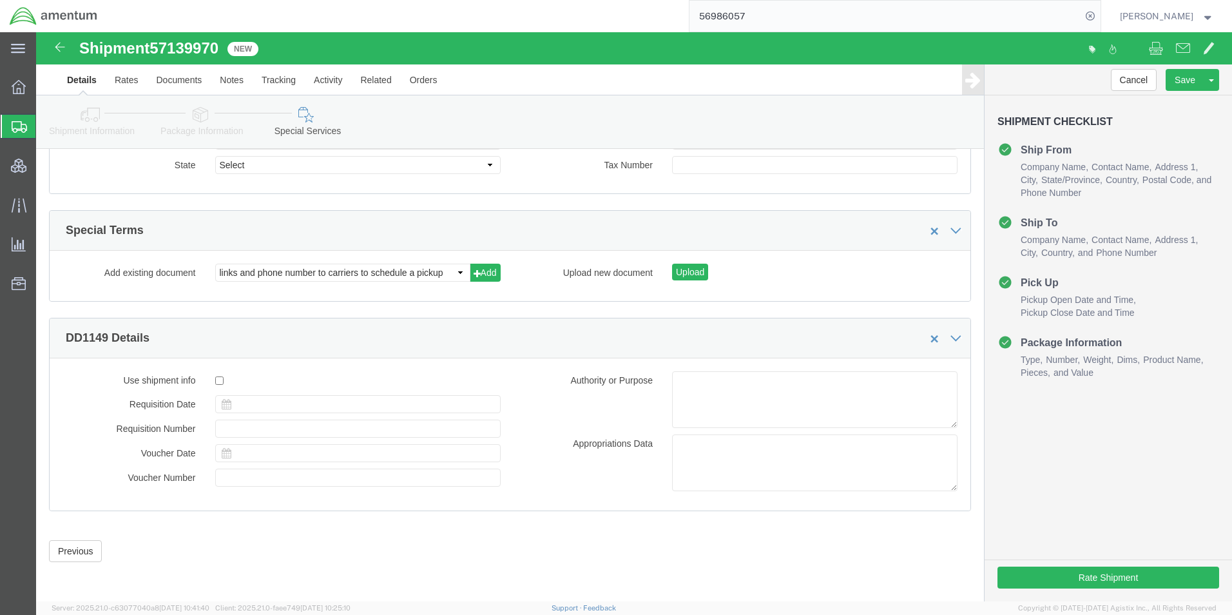
click link "Shipment Information"
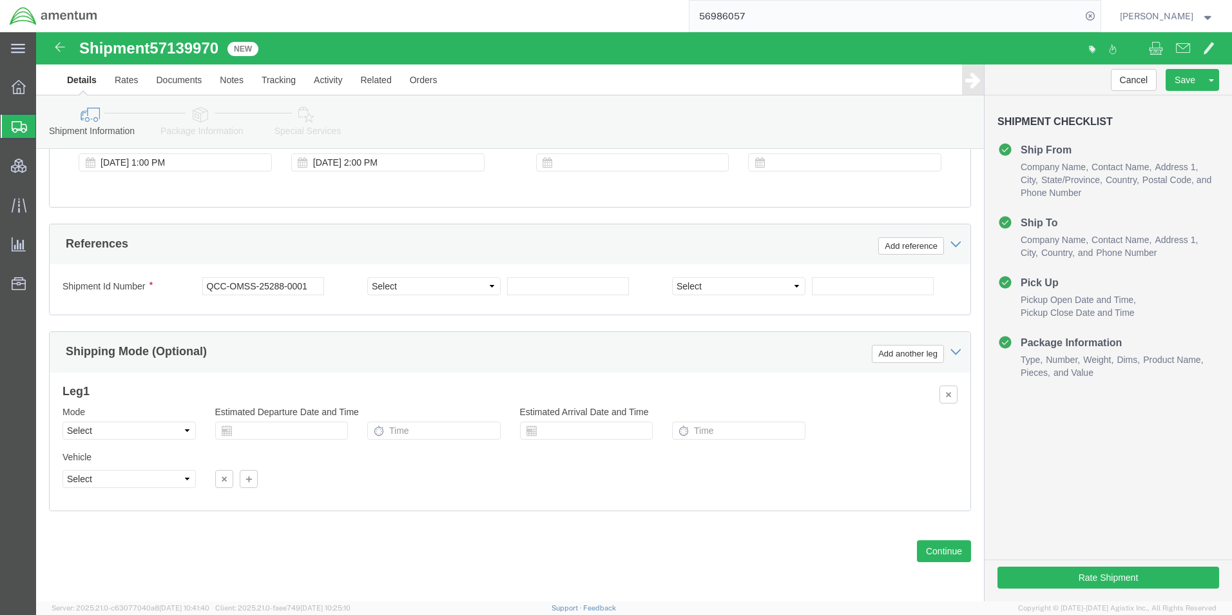
scroll to position [692, 0]
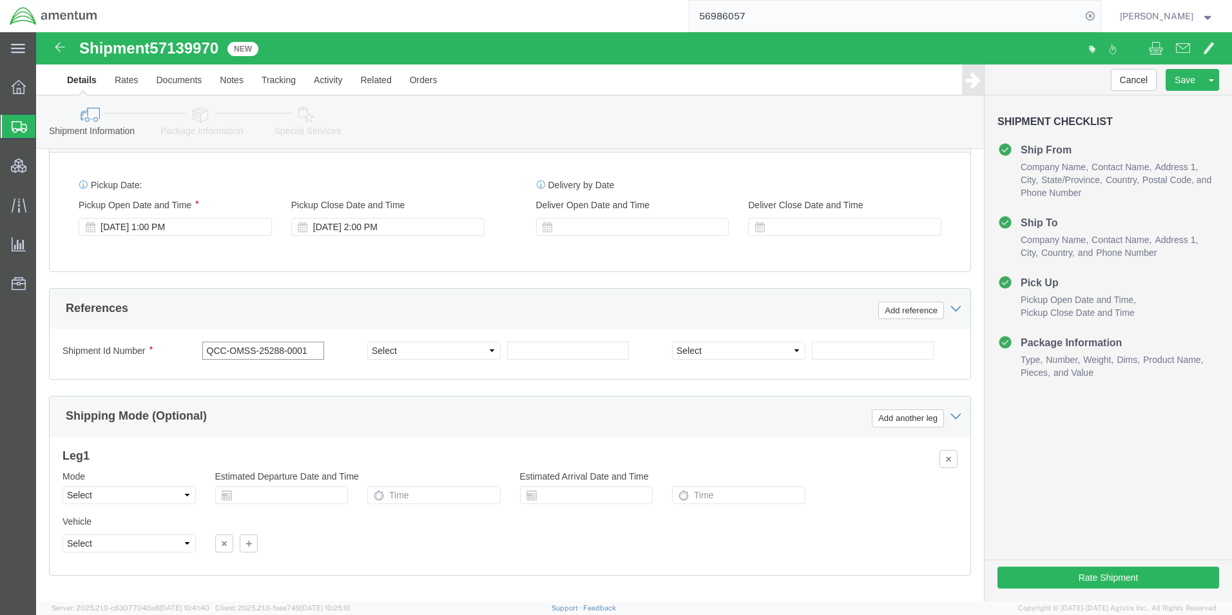
drag, startPoint x: 278, startPoint y: 314, endPoint x: 140, endPoint y: 324, distance: 139.0
click div "Shipment Id Number QCC-OMSS-25288-0001"
click div "Shipping Mode (Optional) Add another leg"
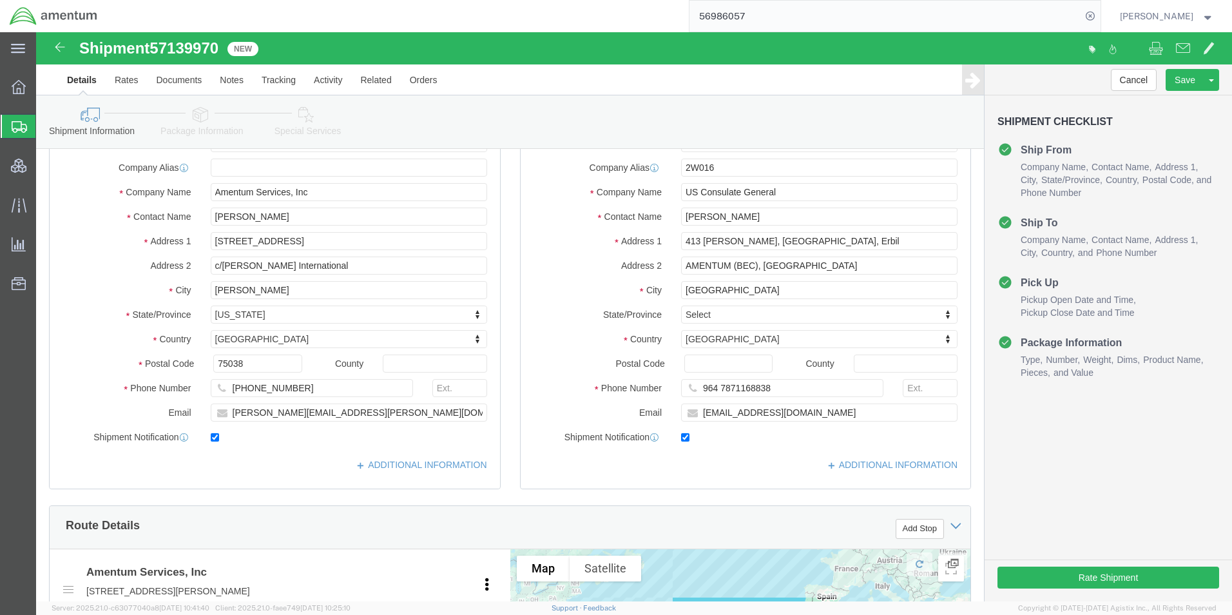
scroll to position [0, 0]
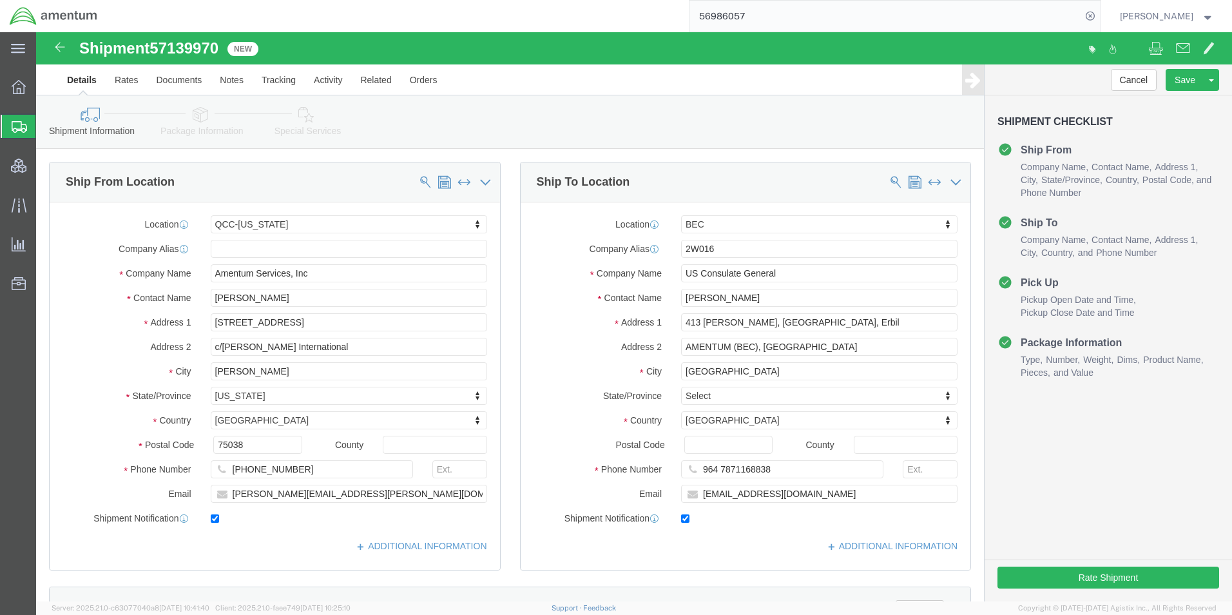
click div "Ship To Location Location BEC My Profile Location [PHONE_NUMBER] [PHONE_NUMBER]…"
drag, startPoint x: 1143, startPoint y: 47, endPoint x: 1177, endPoint y: 128, distance: 87.3
click button "Save"
click div "Shipment Information Package Information Special Services Loading Routing"
